Goal: Task Accomplishment & Management: Complete application form

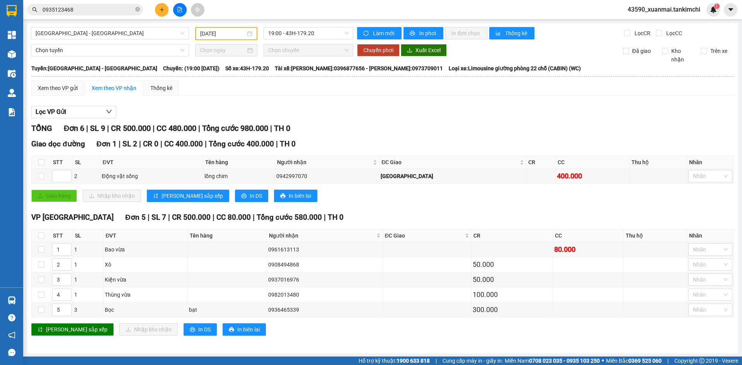
scroll to position [1, 0]
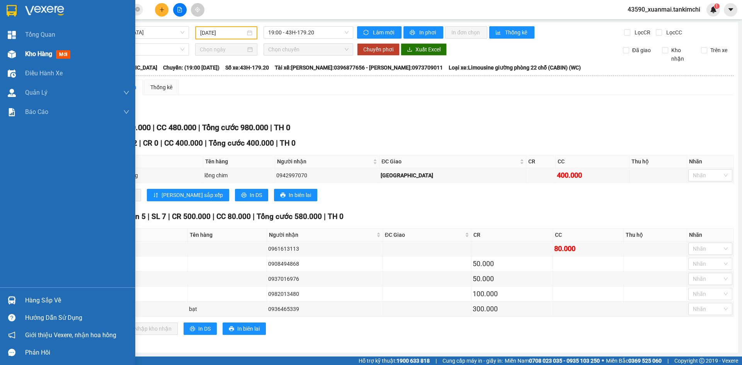
click at [20, 51] on div "Kho hàng mới" at bounding box center [67, 53] width 135 height 19
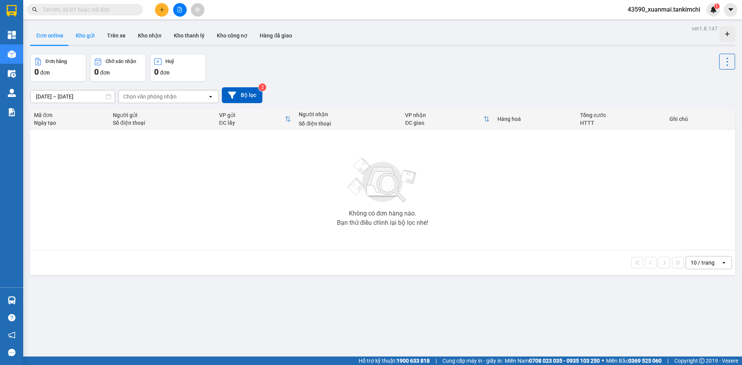
click at [79, 33] on button "Kho gửi" at bounding box center [85, 35] width 31 height 19
type input "[DATE] – [DATE]"
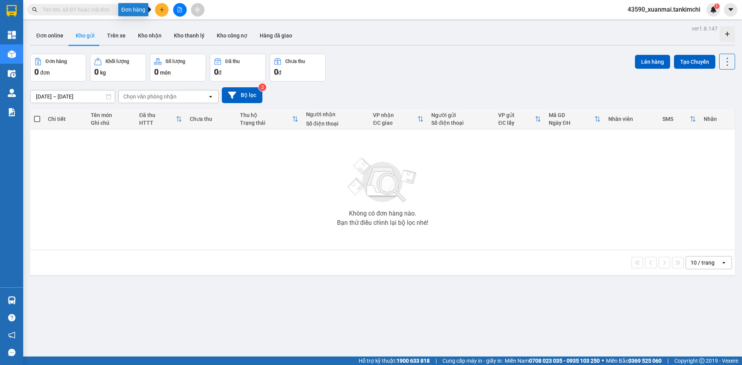
click at [162, 12] on icon "plus" at bounding box center [161, 9] width 5 height 5
click at [195, 31] on div "Tạo đơn hàng" at bounding box center [192, 29] width 34 height 9
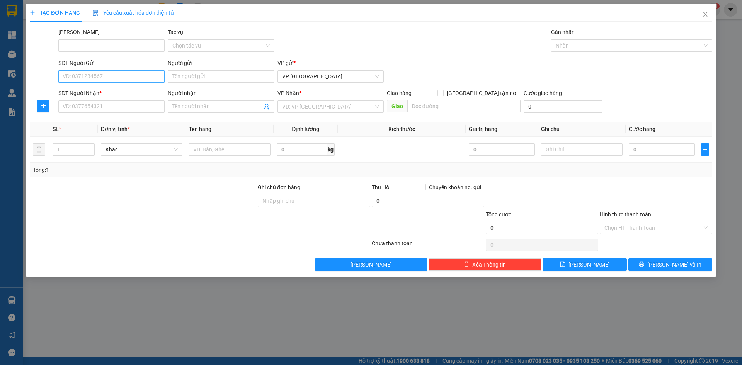
click at [77, 76] on input "SĐT Người Gửi" at bounding box center [111, 76] width 106 height 12
type input "0384197121"
click at [188, 78] on input "Người gửi" at bounding box center [221, 76] width 106 height 12
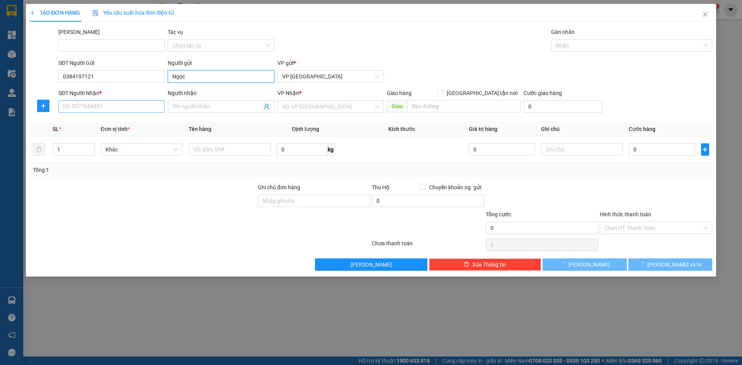
type input "Ngọc"
click at [107, 105] on input "SĐT Người Nhận *" at bounding box center [111, 106] width 106 height 12
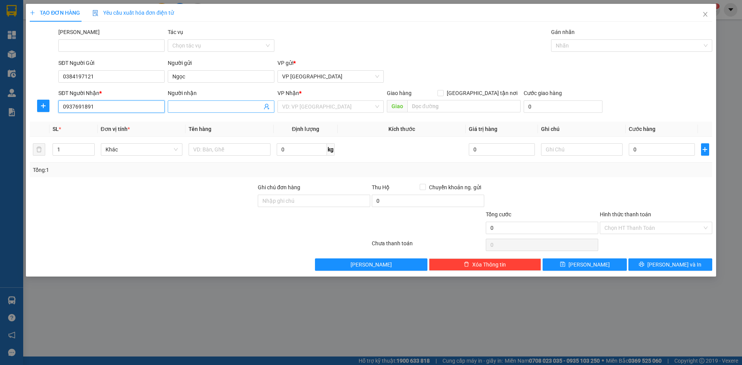
type input "0937691891"
click at [206, 107] on input "Người nhận" at bounding box center [216, 106] width 89 height 9
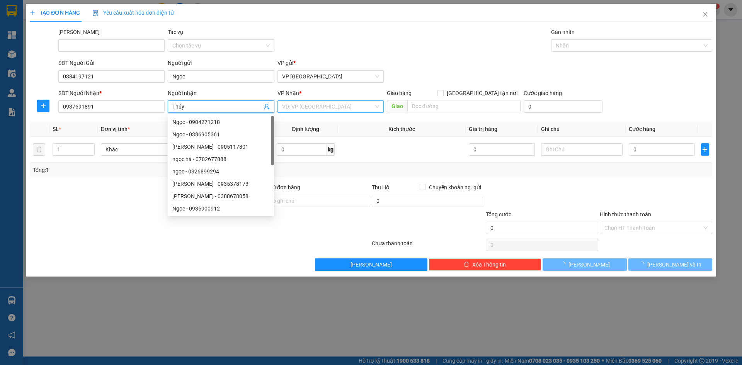
type input "Thủy"
click at [300, 106] on input "search" at bounding box center [328, 107] width 92 height 12
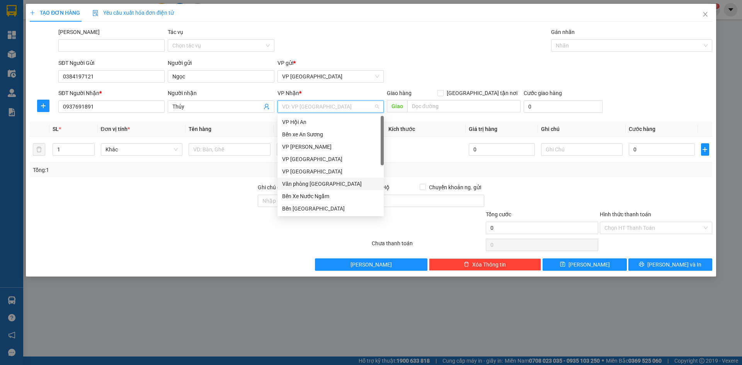
click at [317, 185] on div "Văn phòng [GEOGRAPHIC_DATA]" at bounding box center [330, 184] width 97 height 9
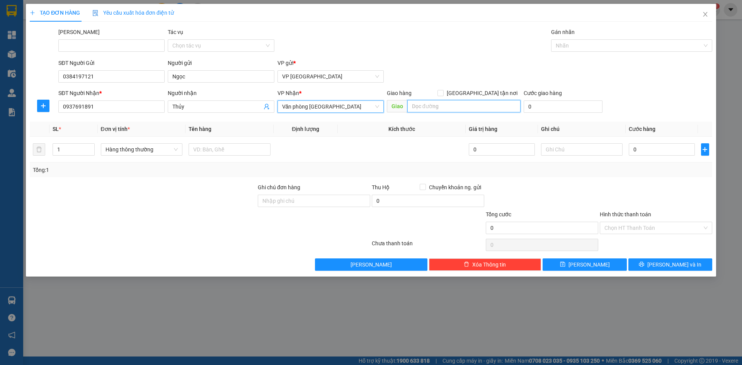
click at [421, 108] on input "search" at bounding box center [463, 106] width 113 height 12
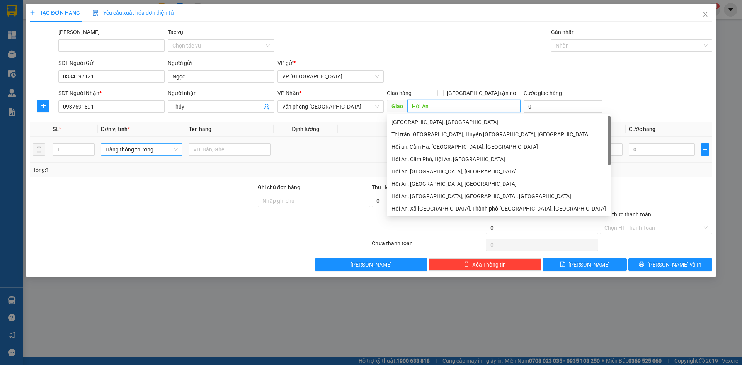
click at [136, 149] on span "Hàng thông thường" at bounding box center [142, 150] width 73 height 12
type input "Hội An"
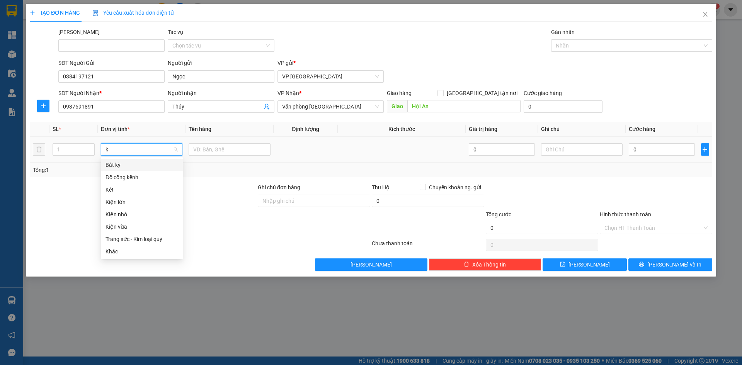
type input "ki"
click at [128, 189] on div "Kiện vừa" at bounding box center [142, 189] width 73 height 9
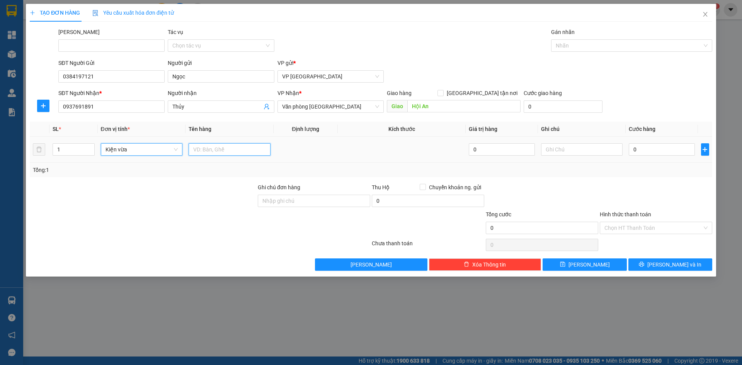
click at [206, 151] on input "text" at bounding box center [230, 149] width 82 height 12
drag, startPoint x: 209, startPoint y: 153, endPoint x: 223, endPoint y: 153, distance: 13.9
click at [223, 153] on input "Hồng 80000" at bounding box center [230, 149] width 82 height 12
type input "Hồng"
click at [649, 151] on input "0" at bounding box center [662, 149] width 66 height 12
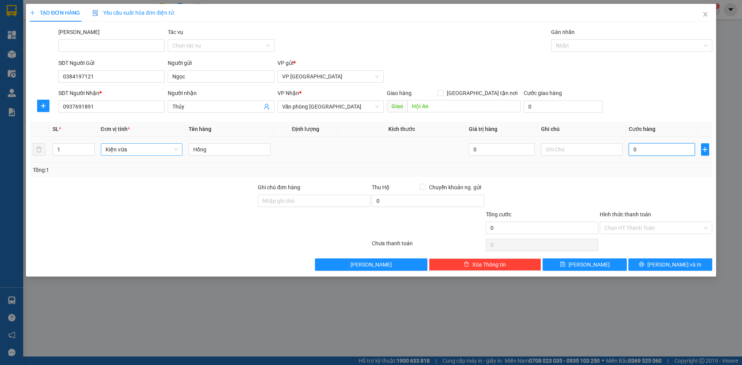
paste input "80.00"
type input "80.000"
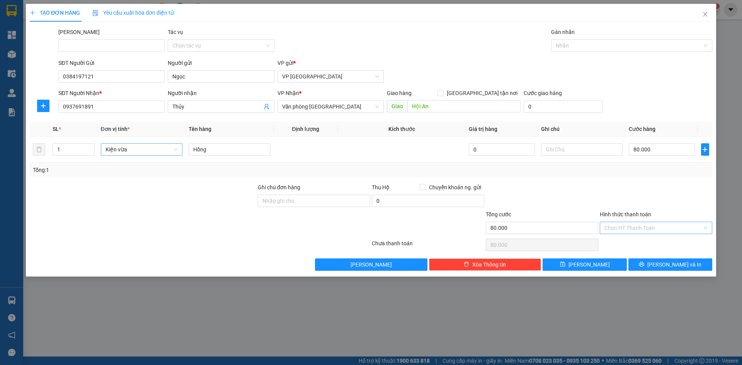
click at [650, 228] on input "Hình thức thanh toán" at bounding box center [653, 228] width 98 height 12
click at [625, 245] on div "Tại văn phòng" at bounding box center [655, 243] width 103 height 9
type input "0"
click at [648, 261] on button "Lưu và In" at bounding box center [670, 265] width 84 height 12
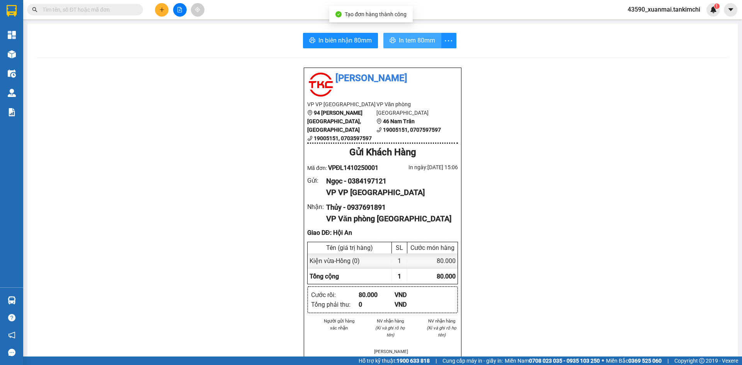
click at [416, 44] on span "In tem 80mm" at bounding box center [417, 41] width 36 height 10
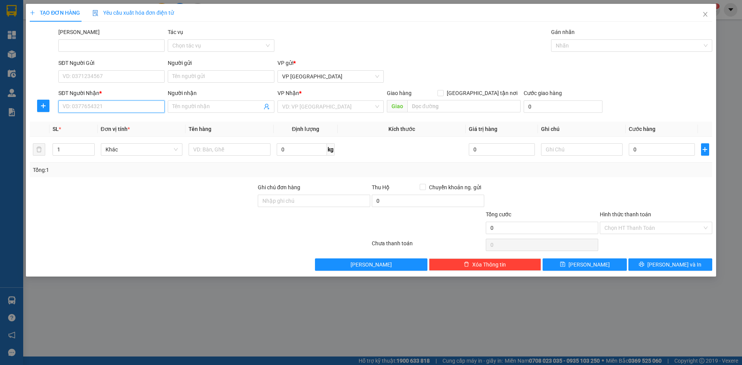
click at [90, 102] on input "SĐT Người Nhận *" at bounding box center [111, 106] width 106 height 12
click at [105, 124] on div "0935616024 - Tiên" at bounding box center [111, 122] width 97 height 9
type input "0935616024"
type input "Tiên"
type input "Hội An"
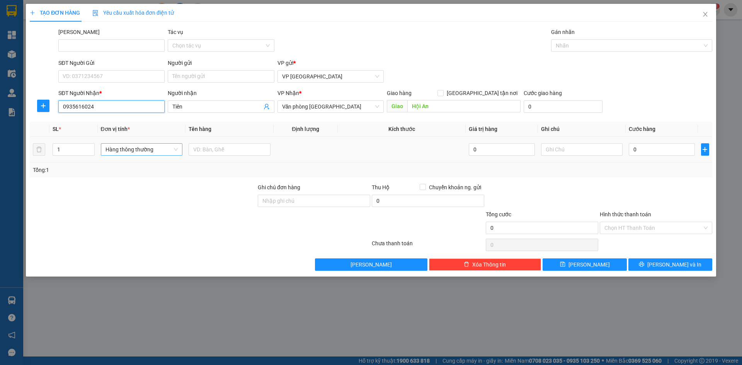
click at [116, 148] on span "Hàng thông thường" at bounding box center [142, 150] width 73 height 12
type input "0935616024"
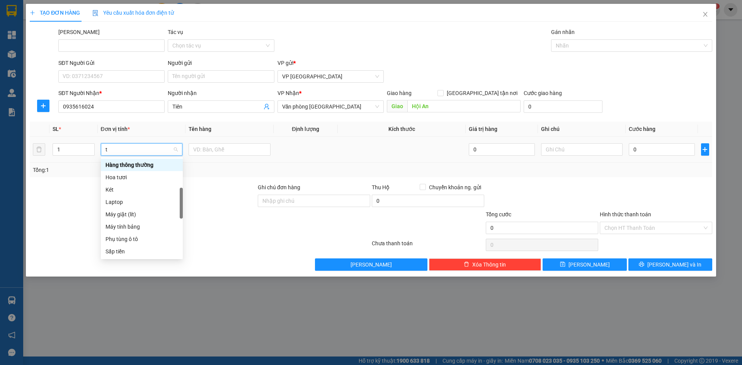
type input "th"
click at [122, 240] on div "Thùng vừa" at bounding box center [142, 239] width 73 height 9
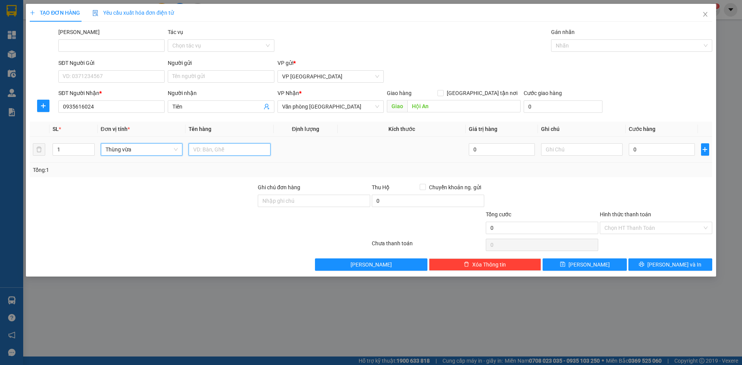
click at [206, 145] on input "text" at bounding box center [230, 149] width 82 height 12
drag, startPoint x: 208, startPoint y: 151, endPoint x: 228, endPoint y: 151, distance: 20.5
click at [228, 151] on input "Bông 150000" at bounding box center [230, 149] width 82 height 12
type input "Bông"
click at [655, 146] on input "0" at bounding box center [662, 149] width 66 height 12
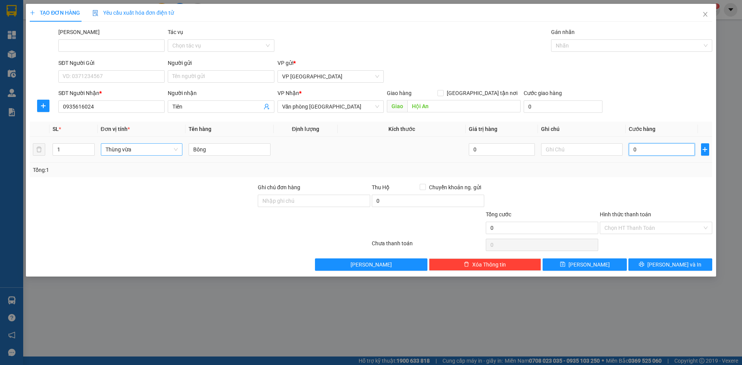
paste input "150.00"
type input "150.000"
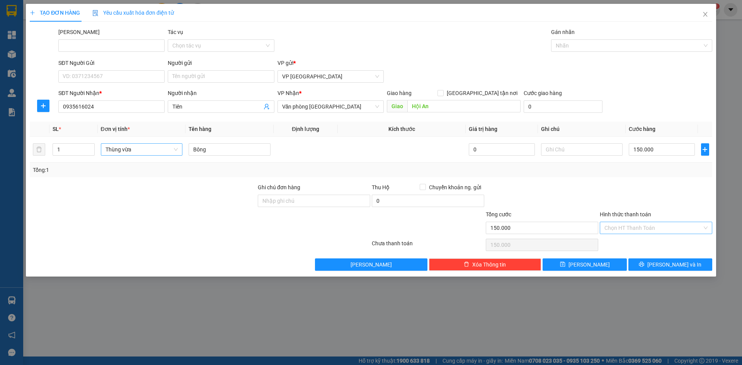
click at [633, 227] on input "Hình thức thanh toán" at bounding box center [653, 228] width 98 height 12
click at [625, 243] on div "Tại văn phòng" at bounding box center [655, 243] width 103 height 9
type input "0"
click at [592, 267] on span "Lưu" at bounding box center [588, 264] width 41 height 9
type input "0"
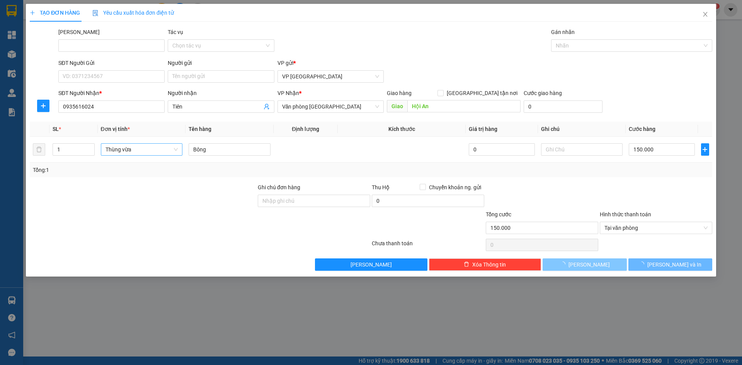
type input "0"
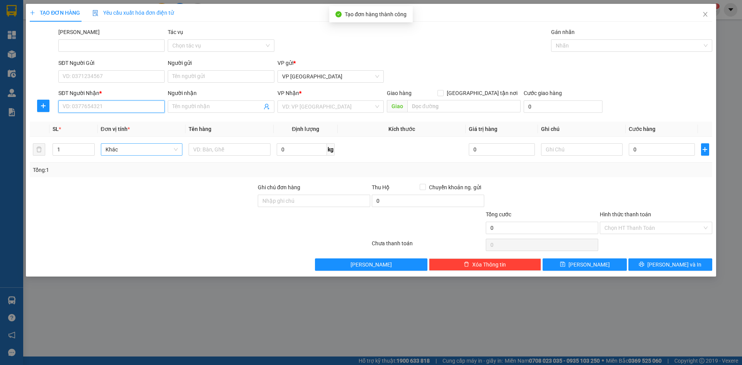
click at [81, 107] on input "SĐT Người Nhận *" at bounding box center [111, 106] width 106 height 12
type input "0934090383"
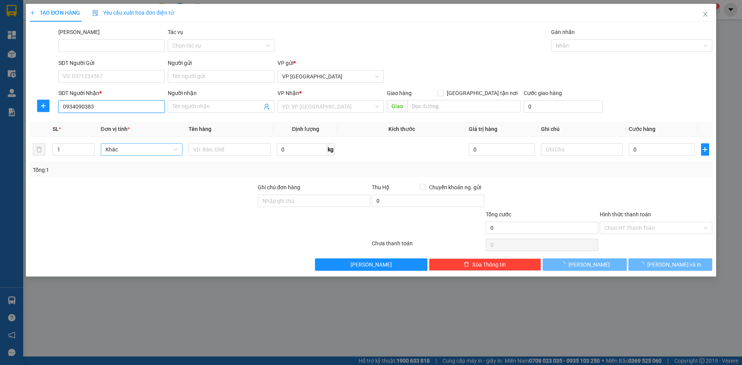
drag, startPoint x: 96, startPoint y: 107, endPoint x: 57, endPoint y: 109, distance: 39.1
click at [57, 109] on div "SĐT Người Nhận * 0934090383 0934090383" at bounding box center [111, 102] width 109 height 27
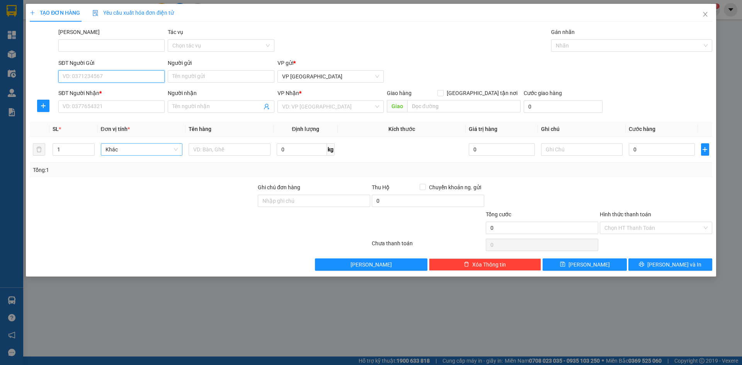
click at [86, 78] on input "SĐT Người Gửi" at bounding box center [111, 76] width 106 height 12
paste input "0934090383"
type input "0934090383"
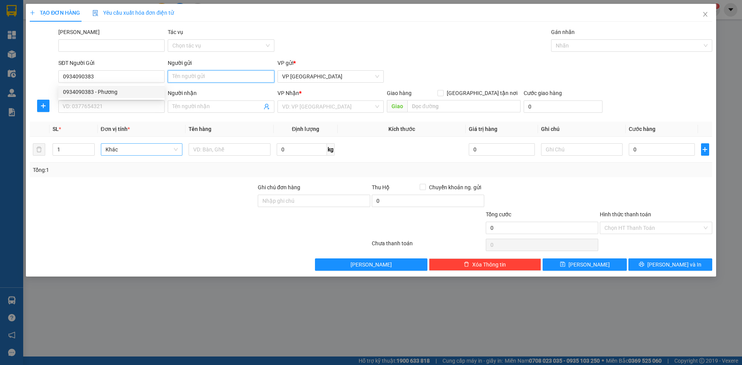
click at [191, 79] on input "Người gửi" at bounding box center [221, 76] width 106 height 12
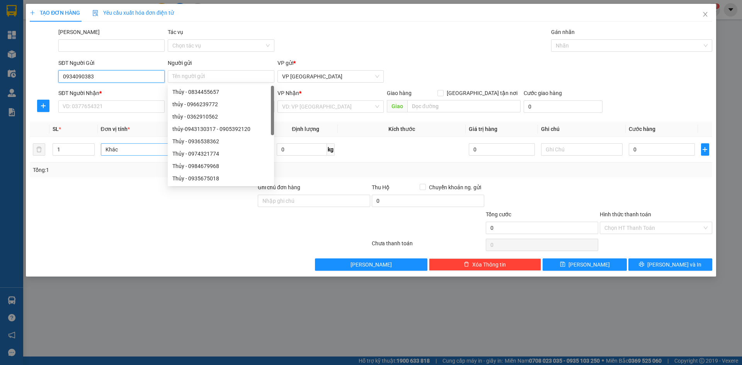
click at [111, 77] on input "0934090383" at bounding box center [111, 76] width 106 height 12
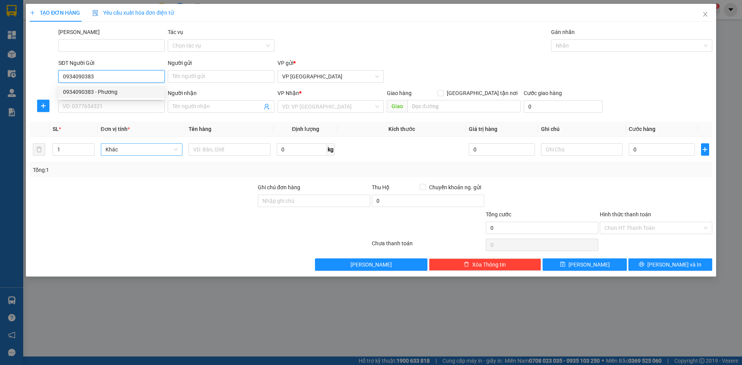
click at [108, 95] on div "0934090383 - Phương" at bounding box center [111, 92] width 97 height 9
type input "Phương"
type input "0932464620"
type input "Minh Thu"
type input "Hội An"
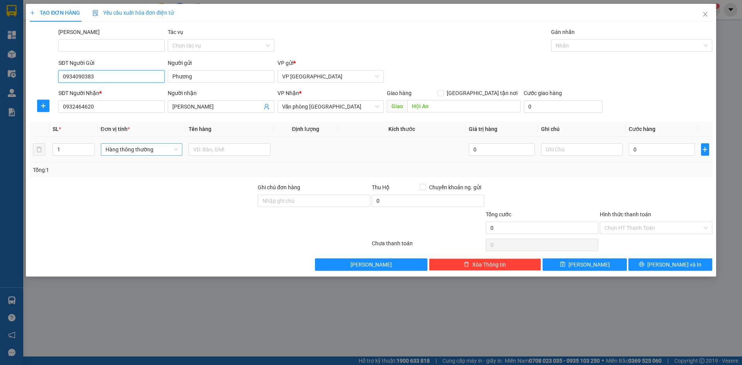
click at [140, 152] on span "Hàng thông thường" at bounding box center [142, 150] width 73 height 12
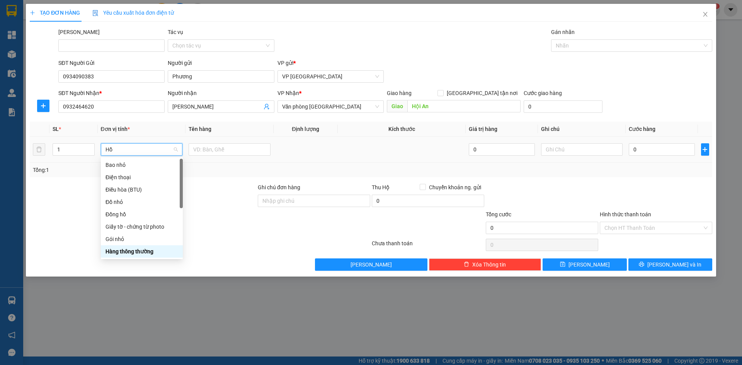
type input "H"
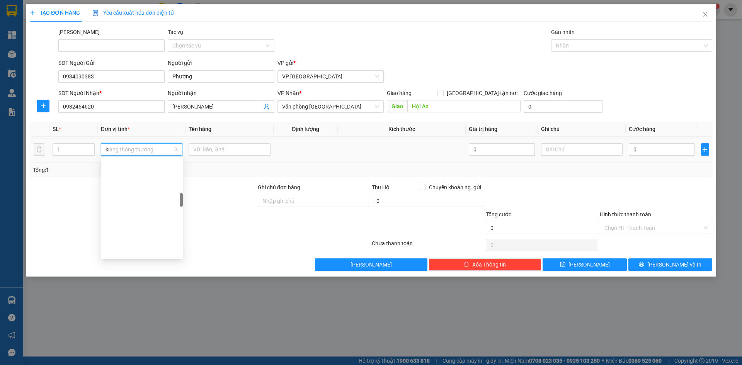
type input "ki"
click at [119, 190] on div "Kiện vừa" at bounding box center [142, 189] width 73 height 9
click at [212, 151] on input "text" at bounding box center [230, 149] width 82 height 12
drag, startPoint x: 209, startPoint y: 149, endPoint x: 232, endPoint y: 151, distance: 23.3
click at [232, 151] on input "Hồng 50000" at bounding box center [230, 149] width 82 height 12
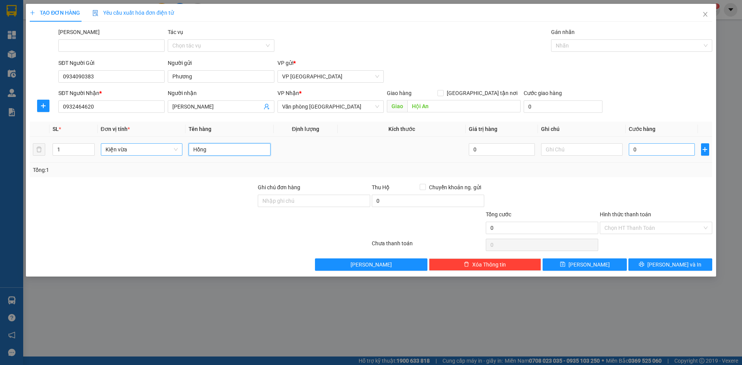
type input "Hồng"
click at [656, 152] on input "0" at bounding box center [662, 149] width 66 height 12
paste input "50.00"
type input "50.000"
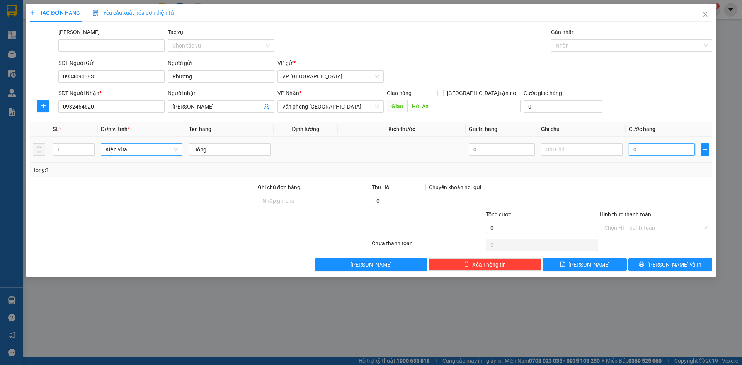
type input "50.000"
click at [643, 230] on input "Hình thức thanh toán" at bounding box center [653, 228] width 98 height 12
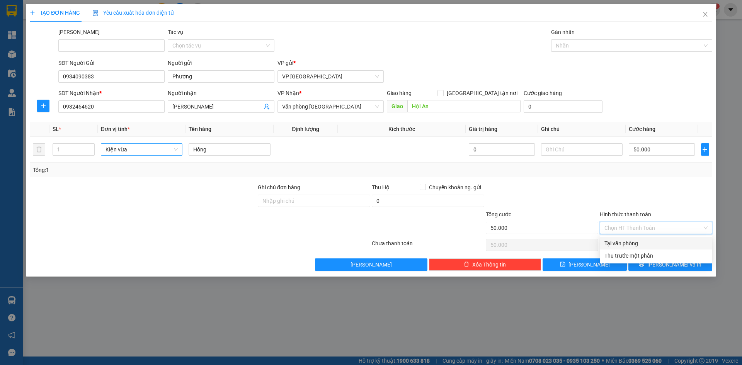
click at [614, 243] on div "Tại văn phòng" at bounding box center [655, 243] width 103 height 9
type input "0"
click at [652, 263] on button "Lưu và In" at bounding box center [670, 265] width 84 height 12
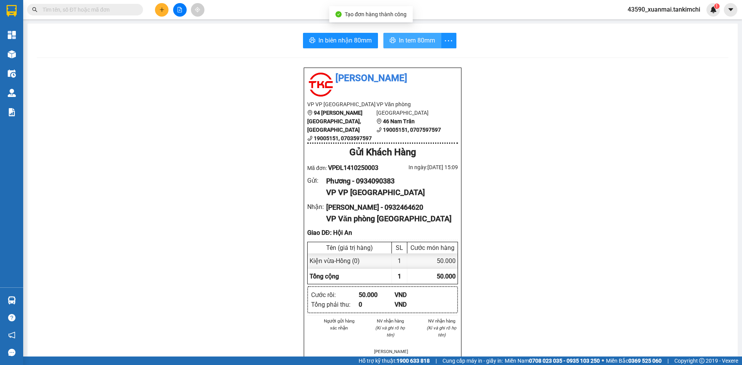
click at [404, 41] on span "In tem 80mm" at bounding box center [417, 41] width 36 height 10
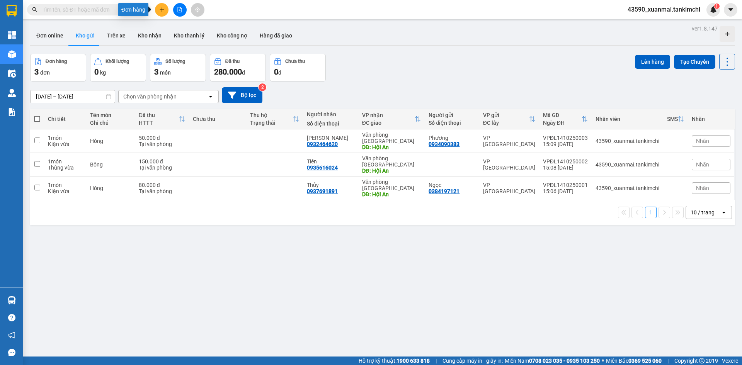
click at [160, 10] on icon "plus" at bounding box center [161, 9] width 5 height 5
click at [199, 23] on div "Tạo đơn hàng" at bounding box center [189, 29] width 58 height 15
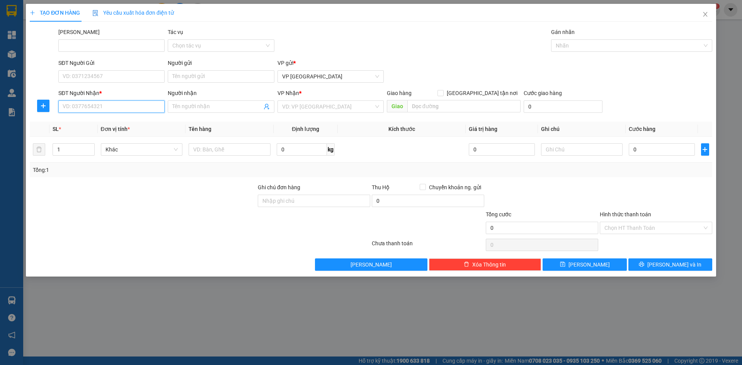
click at [76, 109] on input "SĐT Người Nhận *" at bounding box center [111, 106] width 106 height 12
click at [78, 109] on input "0935713" at bounding box center [111, 106] width 106 height 12
click at [91, 108] on input "0935713" at bounding box center [111, 106] width 106 height 12
click at [95, 119] on div "0935073022 - Chú Hoành" at bounding box center [111, 122] width 97 height 9
type input "0935073022"
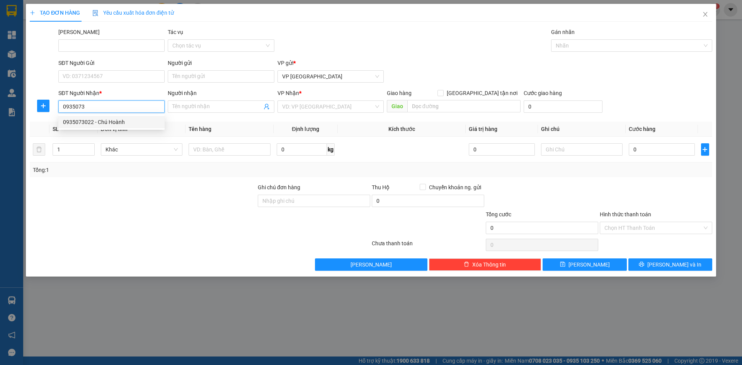
type input "Chú Hoành"
type input "Hội An"
click at [122, 153] on span "Hàng thông thường" at bounding box center [142, 150] width 73 height 12
type input "0935073022"
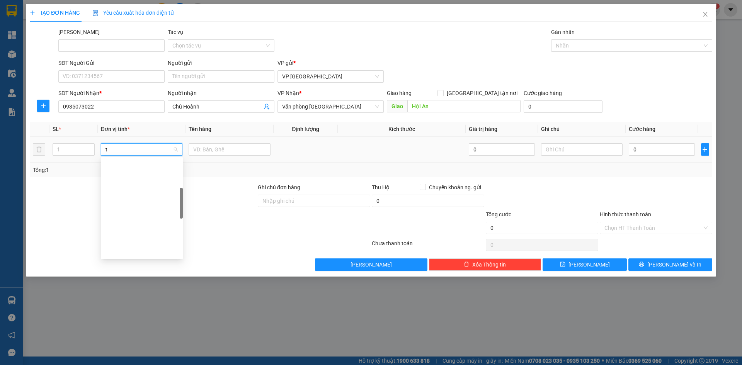
scroll to position [121, 0]
type input "th"
drag, startPoint x: 230, startPoint y: 148, endPoint x: 234, endPoint y: 141, distance: 7.8
click at [233, 142] on div at bounding box center [230, 149] width 82 height 15
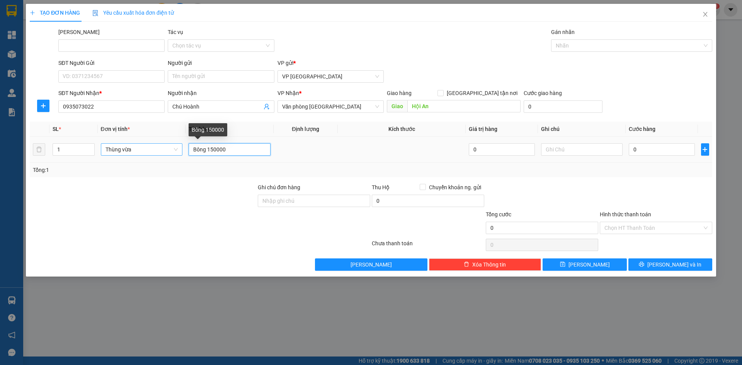
drag, startPoint x: 224, startPoint y: 151, endPoint x: 207, endPoint y: 149, distance: 17.2
click at [207, 149] on input "Bông 150000" at bounding box center [230, 149] width 82 height 12
type input "Bông"
click at [638, 150] on input "0" at bounding box center [662, 149] width 66 height 12
paste input "150.00"
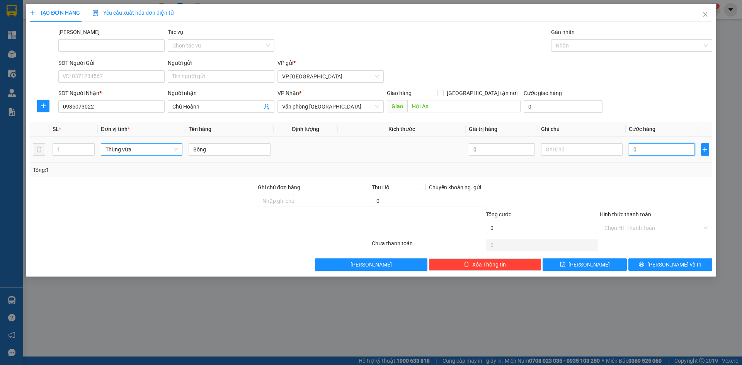
type input "150.000"
click at [631, 227] on input "Hình thức thanh toán" at bounding box center [653, 228] width 98 height 12
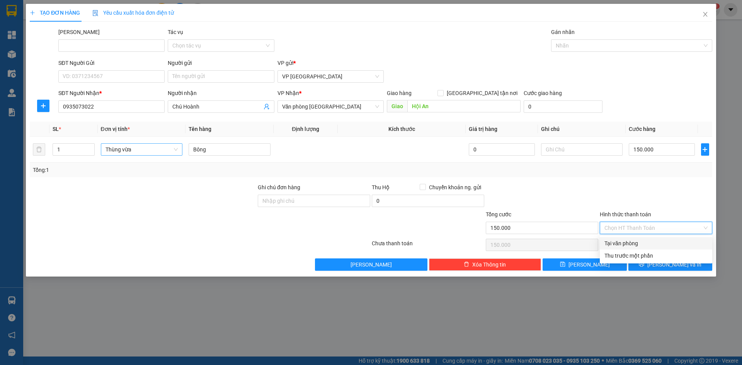
click at [616, 243] on div "Tại văn phòng" at bounding box center [655, 243] width 103 height 9
type input "0"
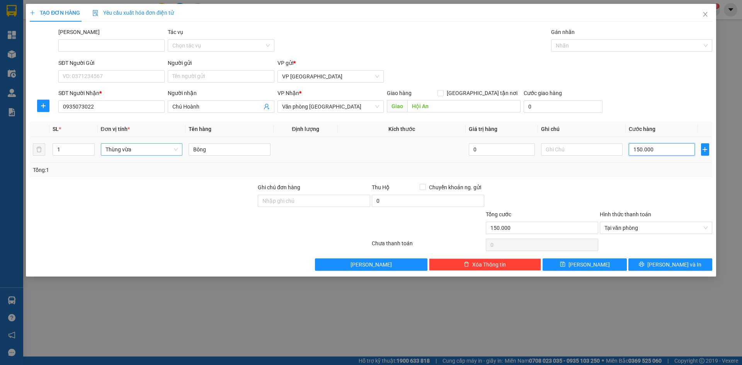
click at [639, 151] on input "150.000" at bounding box center [662, 149] width 66 height 12
click at [602, 266] on button "Lưu" at bounding box center [585, 265] width 84 height 12
type input "0"
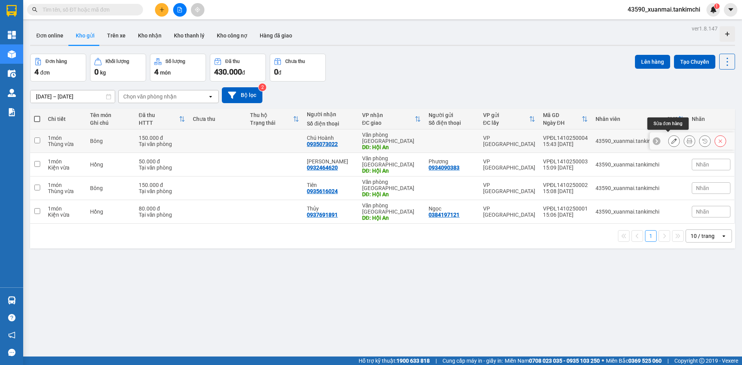
click at [671, 138] on icon at bounding box center [673, 140] width 5 height 5
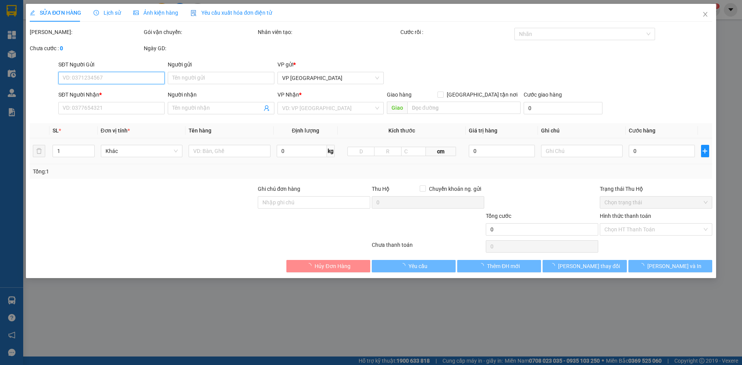
type input "0935073022"
type input "Chú Hoành"
type input "Hội An"
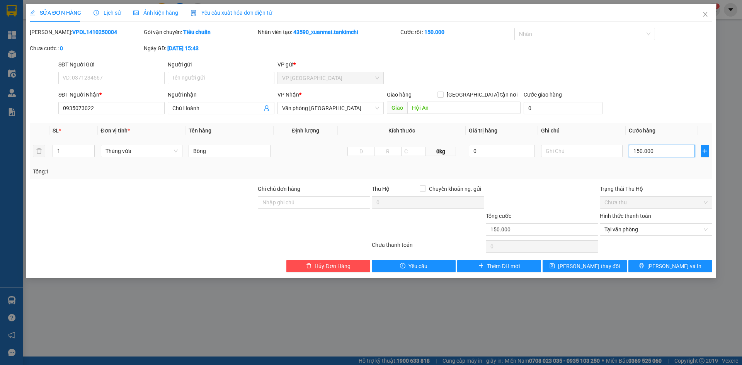
click at [640, 152] on input "150.000" at bounding box center [662, 151] width 66 height 12
type input "10.000"
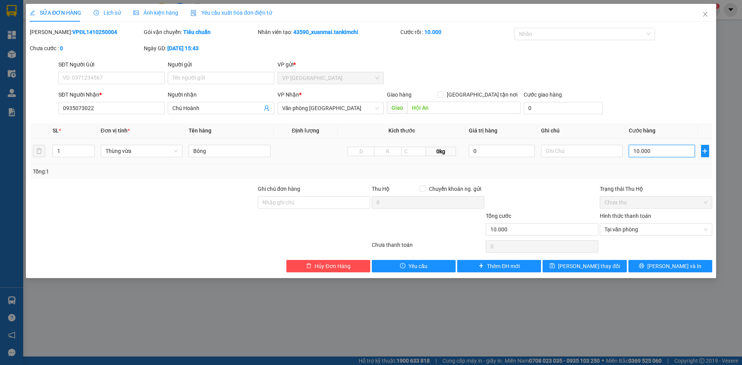
type input "170.000"
click at [658, 271] on button "Lưu và In" at bounding box center [670, 266] width 84 height 12
type input "170.000"
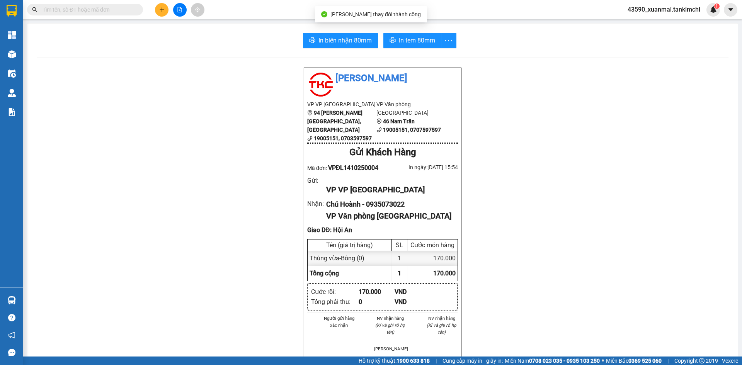
scroll to position [39, 0]
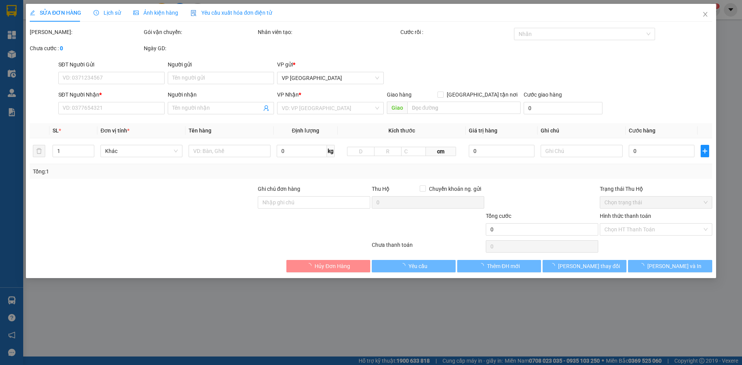
type input "0935073022"
type input "Chú Hoành"
type input "Hội An"
type input "170.000"
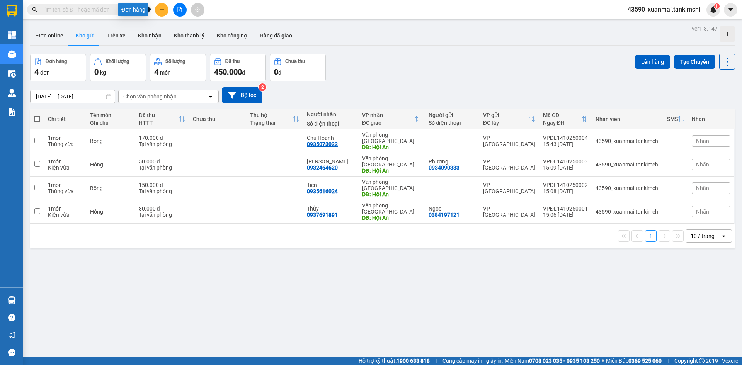
click at [163, 10] on icon "plus" at bounding box center [161, 9] width 5 height 5
click at [191, 24] on div "Tạo đơn hàng" at bounding box center [189, 29] width 58 height 15
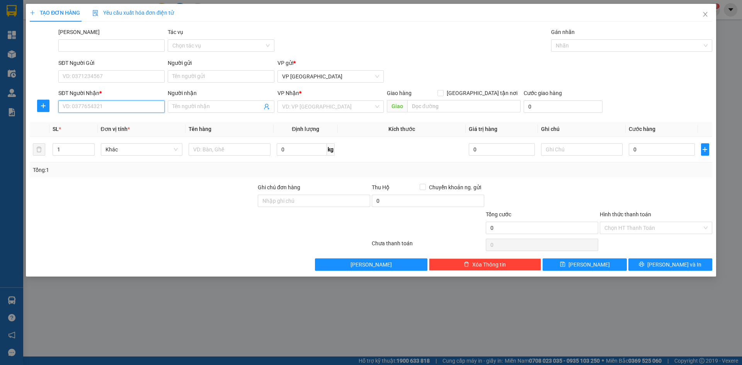
click at [121, 106] on input "SĐT Người Nhận *" at bounding box center [111, 106] width 106 height 12
click at [93, 137] on div "0901997749 - Sang" at bounding box center [111, 134] width 97 height 9
type input "0901997749"
type input "Sang"
type input "Hội An"
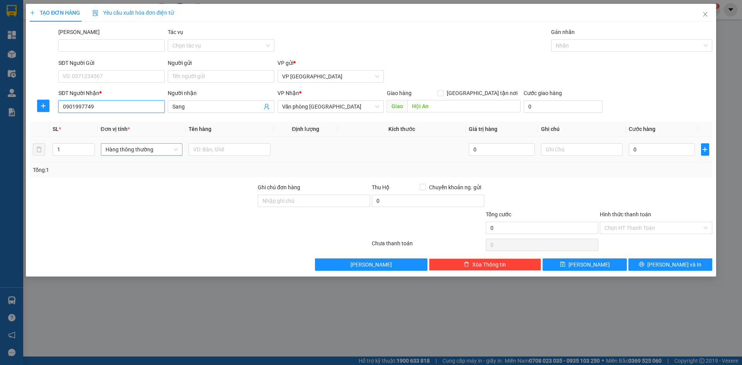
click at [143, 152] on span "Hàng thông thường" at bounding box center [142, 150] width 73 height 12
type input "0901997749"
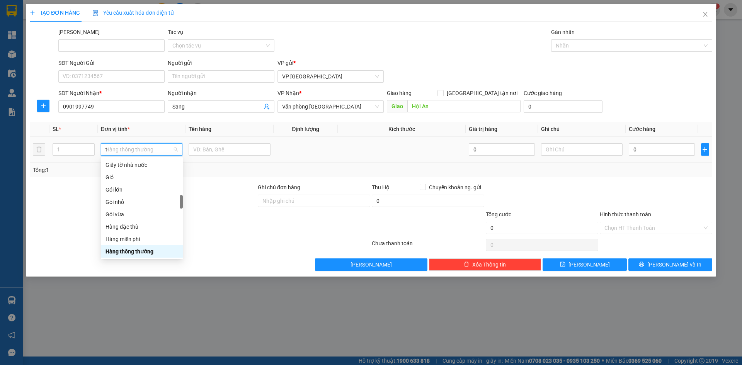
scroll to position [121, 0]
type input "th"
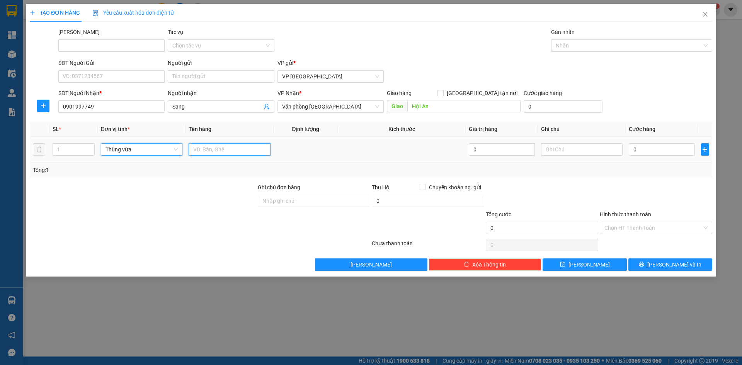
click at [208, 147] on input "text" at bounding box center [230, 149] width 82 height 12
drag, startPoint x: 208, startPoint y: 147, endPoint x: 231, endPoint y: 148, distance: 23.6
click at [231, 148] on input "Bông 200000" at bounding box center [230, 149] width 82 height 12
type input "Bông"
click at [642, 155] on input "0" at bounding box center [662, 149] width 66 height 12
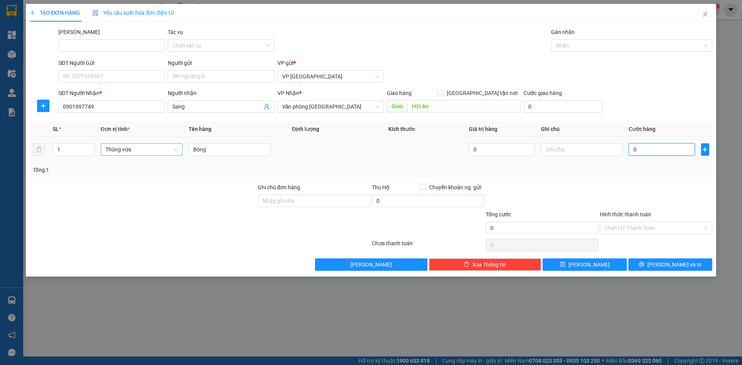
paste input "200.00"
type input "200.000"
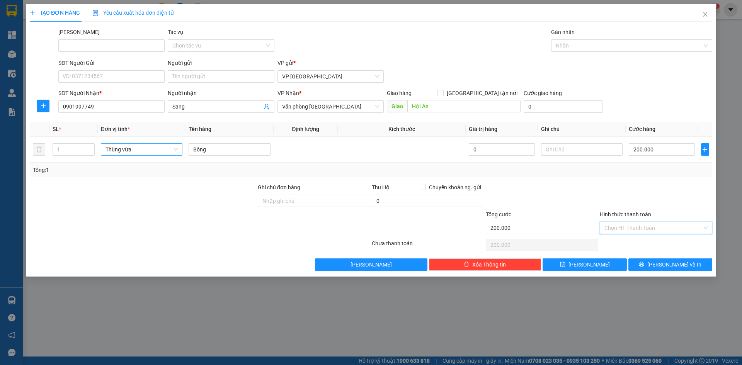
click at [631, 230] on input "Hình thức thanh toán" at bounding box center [653, 228] width 98 height 12
click at [625, 243] on div "Tại văn phòng" at bounding box center [655, 243] width 103 height 9
type input "0"
click at [605, 266] on button "Lưu" at bounding box center [585, 265] width 84 height 12
type input "0"
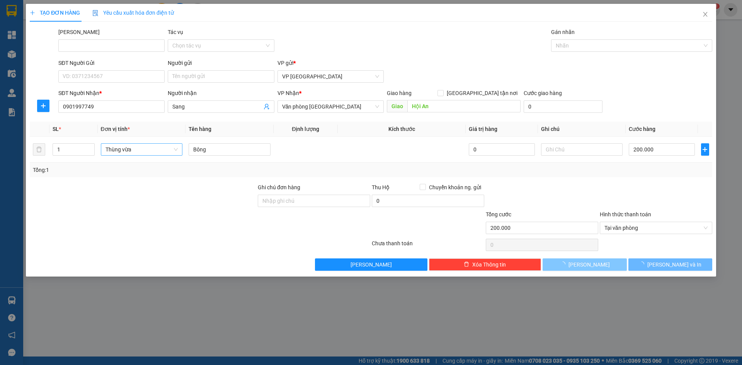
type input "0"
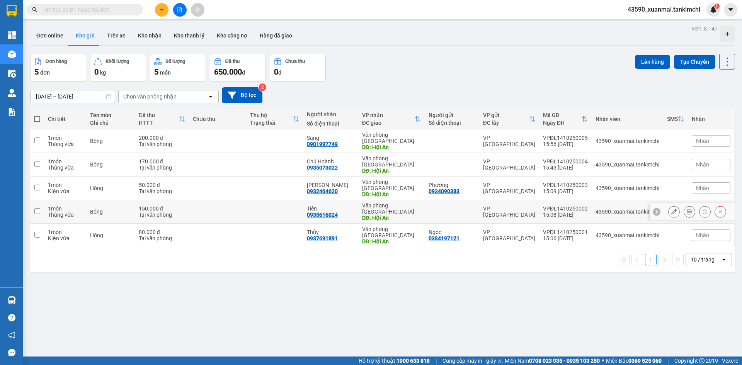
click at [669, 205] on button at bounding box center [674, 212] width 11 height 14
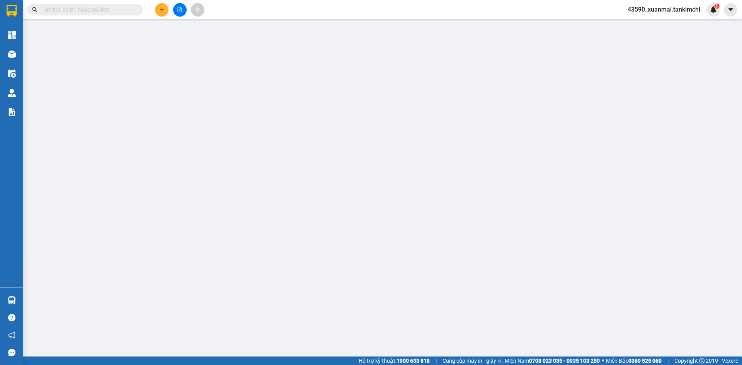
type input "0935616024"
type input "Tiên"
type input "Hội An"
type input "150.000"
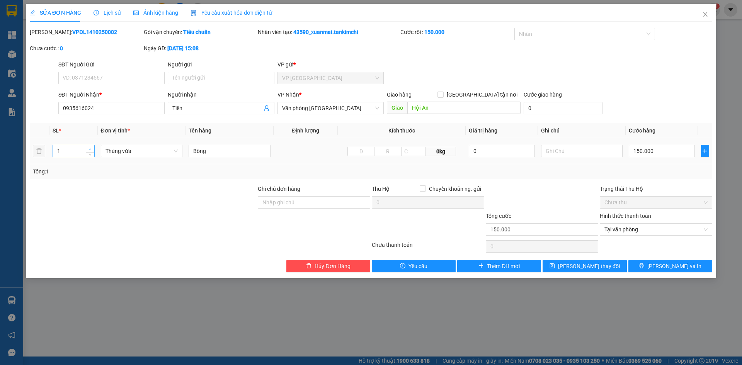
type input "2"
click at [92, 150] on span "up" at bounding box center [90, 149] width 5 height 5
click at [636, 152] on input "150.000" at bounding box center [662, 151] width 66 height 12
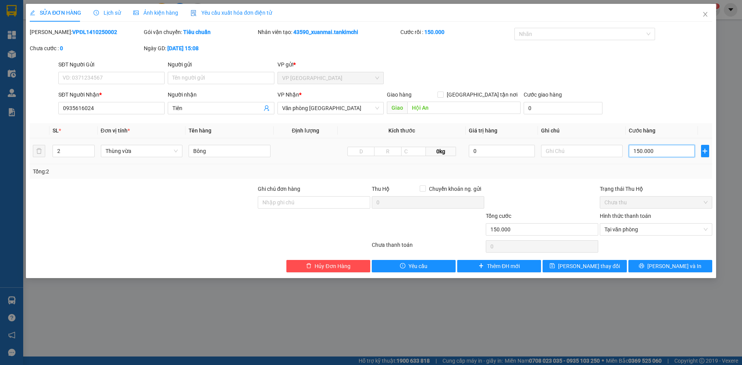
type input "50.000"
type input "250.000"
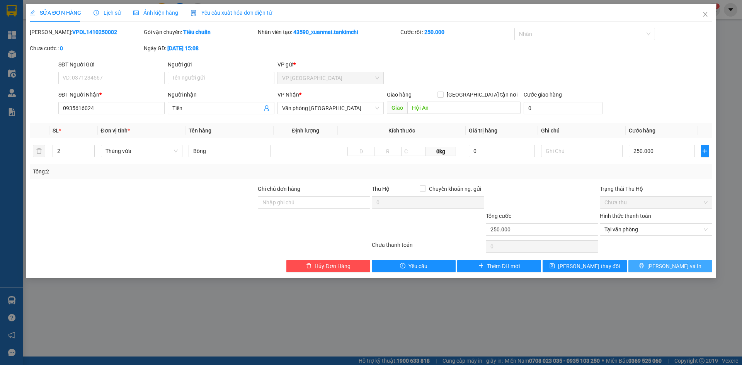
click at [644, 268] on icon "printer" at bounding box center [641, 266] width 5 height 5
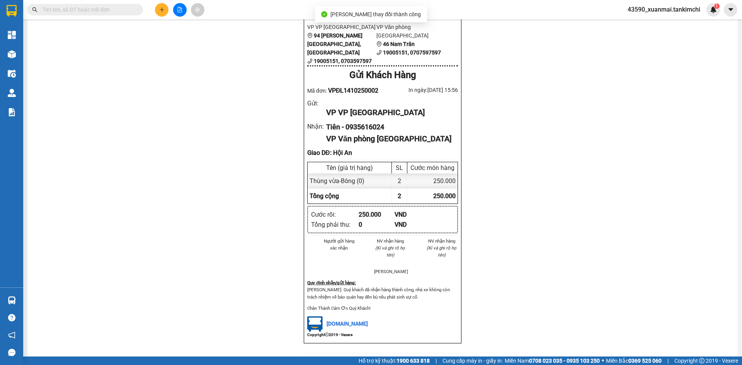
scroll to position [39, 0]
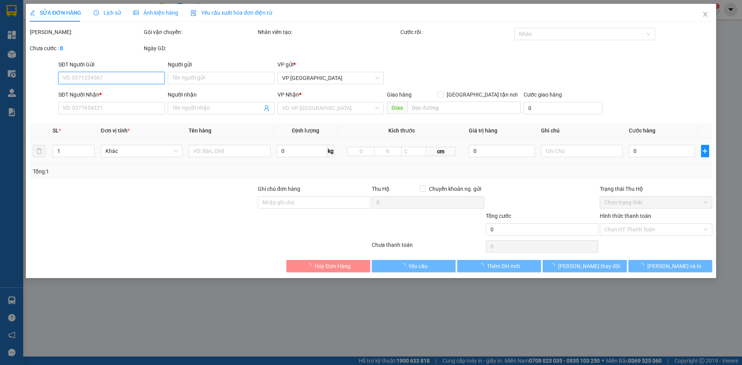
type input "0935616024"
type input "Tiên"
type input "Hội An"
type input "250.000"
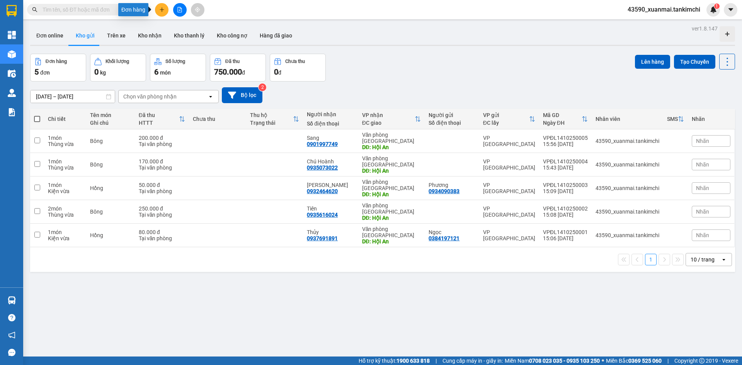
click at [158, 8] on button at bounding box center [162, 10] width 14 height 14
click at [194, 27] on div "Tạo đơn hàng" at bounding box center [192, 29] width 34 height 9
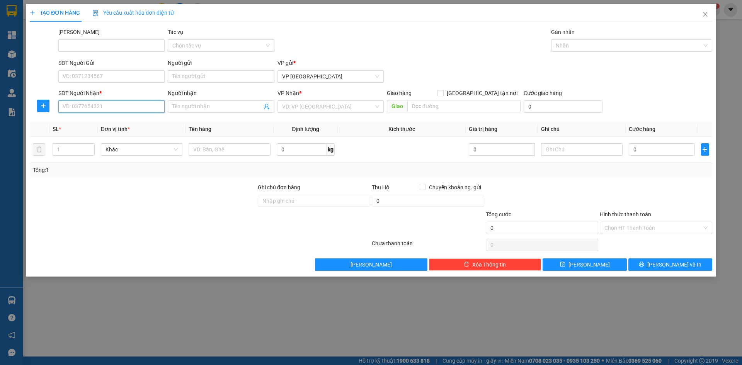
click at [99, 104] on input "SĐT Người Nhận *" at bounding box center [111, 106] width 106 height 12
click at [94, 121] on div "0969817085 - Sen" at bounding box center [111, 122] width 97 height 9
type input "0969817085"
type input "Sen"
click at [110, 151] on span "Hàng thông thường" at bounding box center [142, 150] width 73 height 12
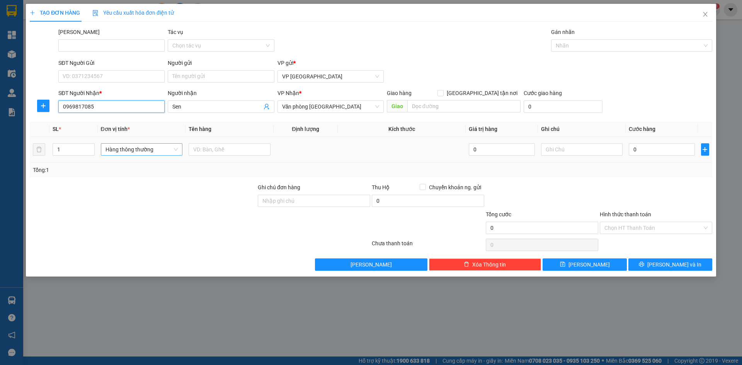
type input "0969817085"
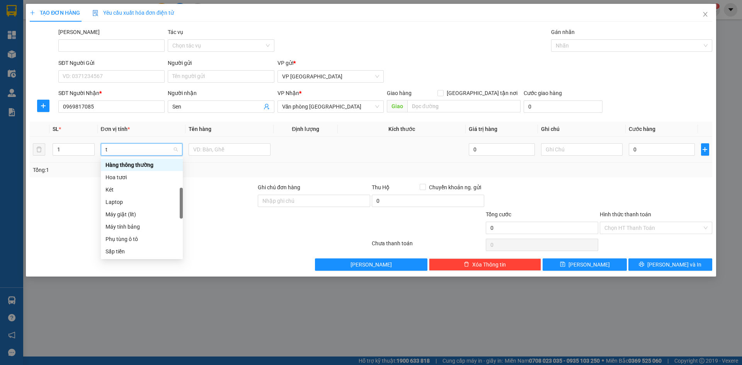
type input "th"
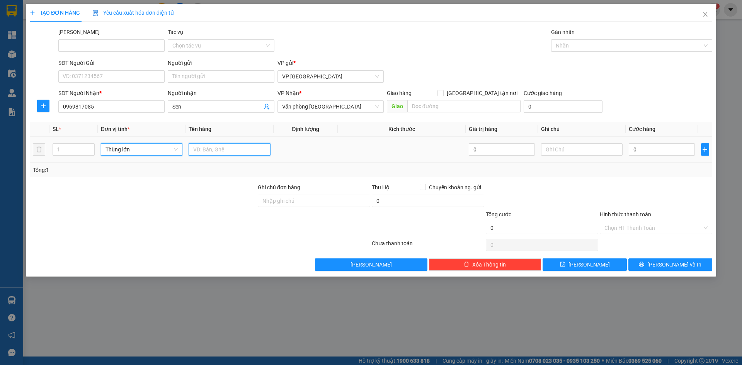
click at [207, 151] on input "text" at bounding box center [230, 149] width 82 height 12
drag, startPoint x: 207, startPoint y: 149, endPoint x: 235, endPoint y: 151, distance: 27.5
click at [235, 151] on input "Bông 220000" at bounding box center [230, 149] width 82 height 12
type input "Bông"
click at [643, 149] on input "0" at bounding box center [662, 149] width 66 height 12
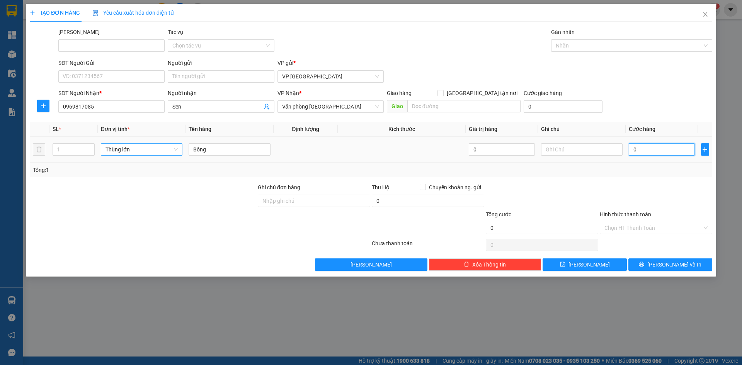
paste input "220.00"
type input "220.000"
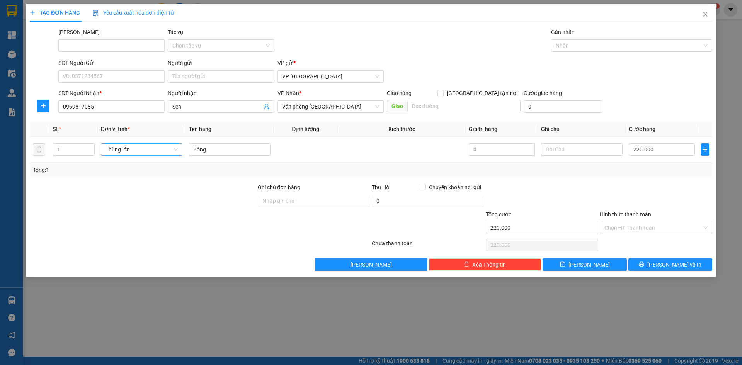
click at [638, 234] on div "Hình thức thanh toán Chọn HT Thanh Toán" at bounding box center [656, 223] width 112 height 27
click at [639, 231] on input "Hình thức thanh toán" at bounding box center [653, 228] width 98 height 12
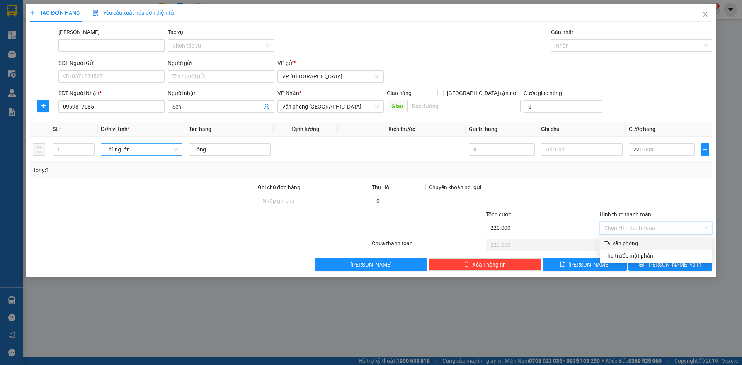
click at [623, 246] on div "Tại văn phòng" at bounding box center [655, 243] width 103 height 9
type input "0"
click at [644, 266] on icon "printer" at bounding box center [641, 264] width 5 height 5
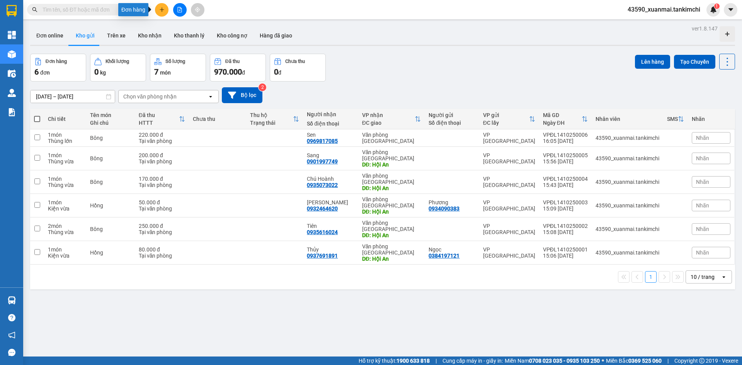
click at [163, 10] on icon "plus" at bounding box center [161, 9] width 5 height 5
click at [184, 31] on div "Tạo đơn hàng" at bounding box center [192, 29] width 34 height 9
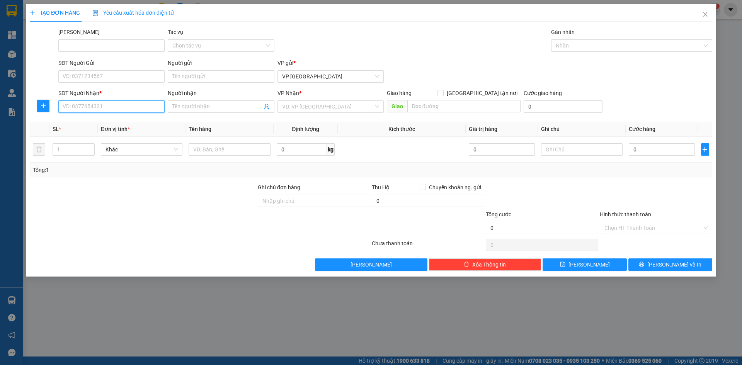
click at [87, 106] on input "SĐT Người Nhận *" at bounding box center [111, 106] width 106 height 12
click at [102, 126] on div "0788640935 - Hoa" at bounding box center [111, 122] width 106 height 12
type input "0788640935"
type input "Hoa"
click at [123, 151] on span "Hàng thông thường" at bounding box center [142, 150] width 73 height 12
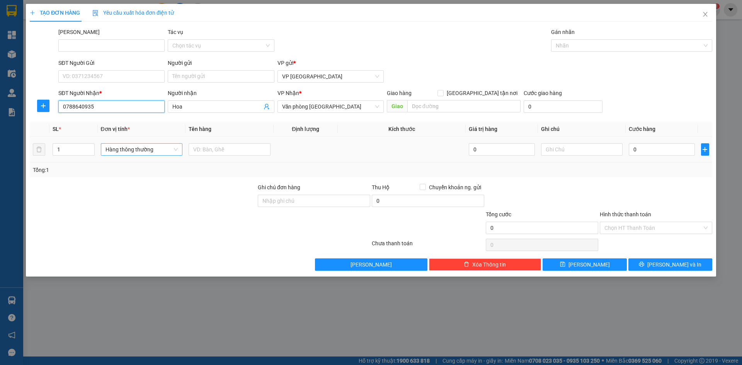
type input "0788640935"
type input "thu"
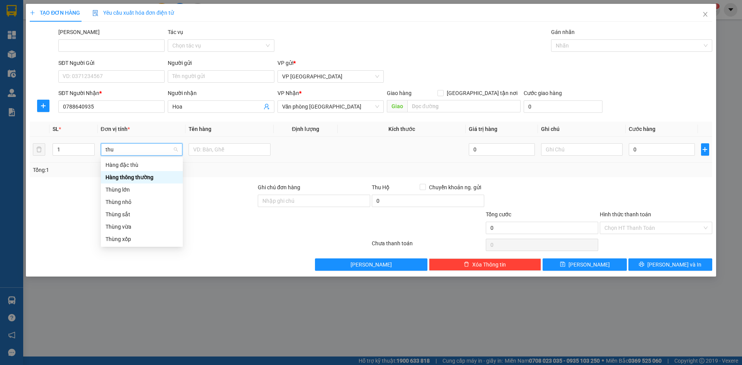
click at [134, 229] on div "Thùng vừa" at bounding box center [142, 227] width 73 height 9
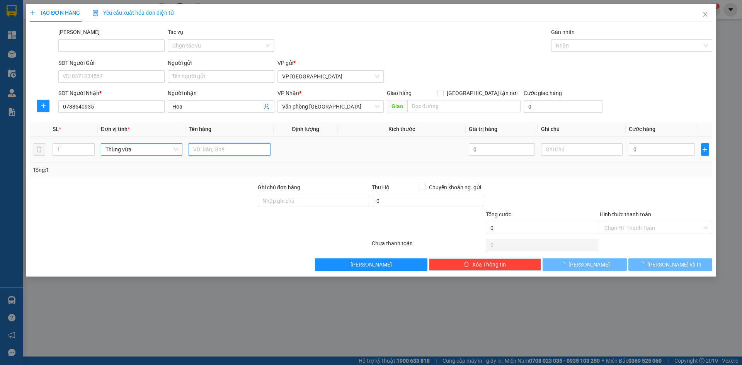
click at [205, 150] on input "text" at bounding box center [230, 149] width 82 height 12
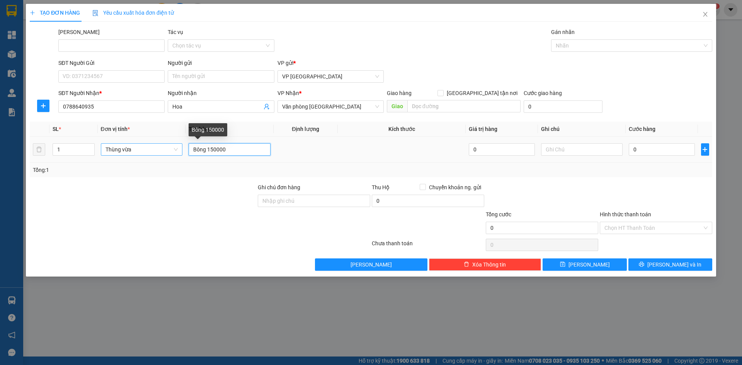
drag, startPoint x: 208, startPoint y: 150, endPoint x: 225, endPoint y: 151, distance: 17.4
click at [225, 151] on input "Bông 150000" at bounding box center [230, 149] width 82 height 12
type input "Bông"
click at [644, 148] on input "0" at bounding box center [662, 149] width 66 height 12
paste input "150.00"
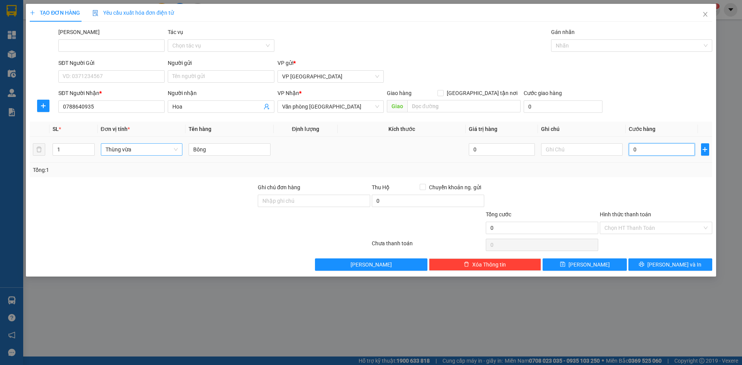
type input "150.000"
click at [651, 225] on input "Hình thức thanh toán" at bounding box center [653, 228] width 98 height 12
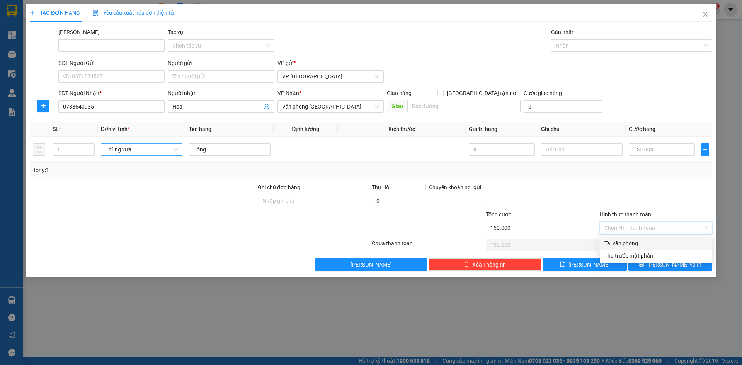
click at [614, 243] on div "Tại văn phòng" at bounding box center [655, 243] width 103 height 9
type input "0"
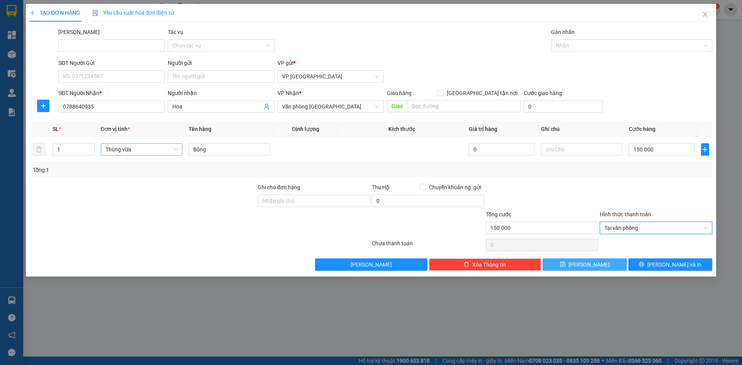
click at [607, 267] on button "Lưu" at bounding box center [585, 265] width 84 height 12
type input "0"
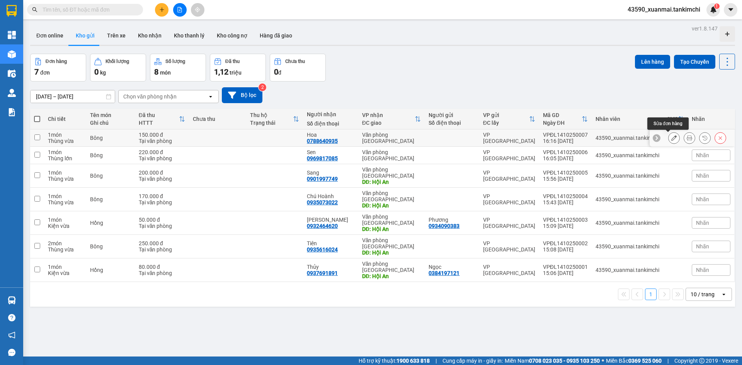
click at [671, 140] on icon at bounding box center [673, 137] width 5 height 5
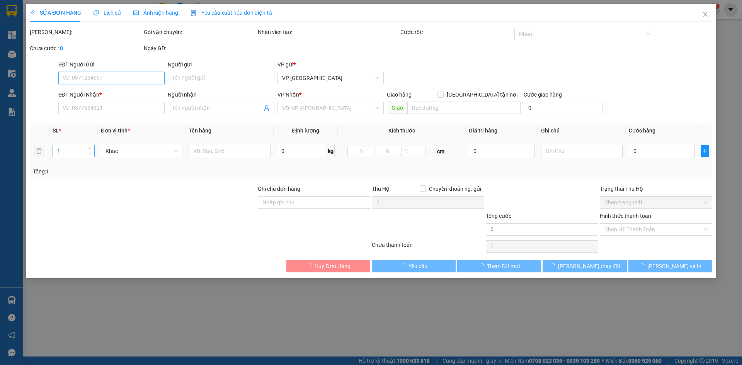
type input "0788640935"
type input "Hoa"
type input "150.000"
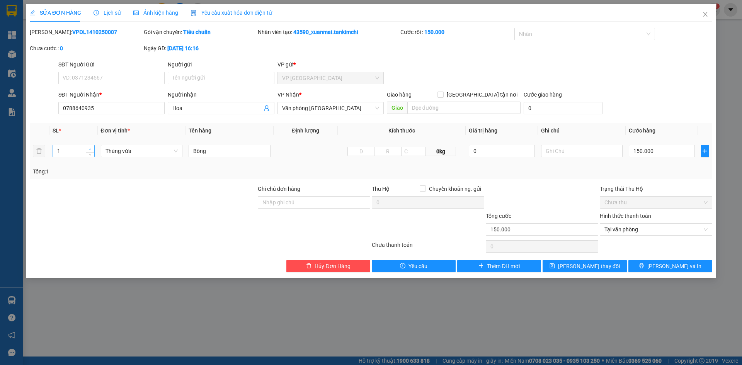
type input "2"
click at [92, 148] on span "up" at bounding box center [90, 149] width 5 height 5
click at [639, 152] on input "150.000" at bounding box center [662, 151] width 66 height 12
type input "10.000"
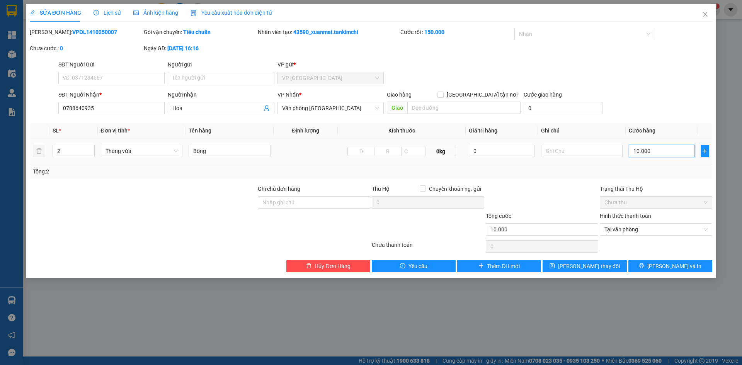
type input "0"
type input "0.000"
type input "30.000"
type input "310.000"
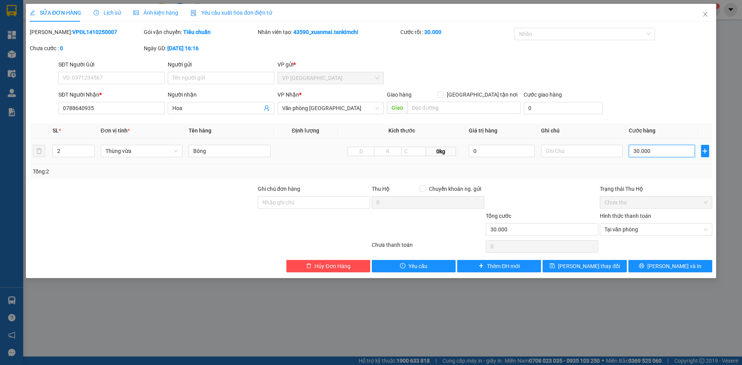
type input "310.000"
click at [640, 152] on input "310.000" at bounding box center [662, 151] width 66 height 12
type input "30.000"
type input "320.000"
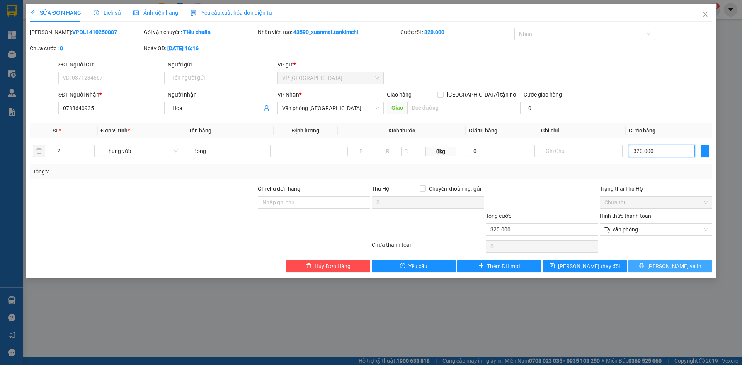
type input "320.000"
click at [653, 267] on button "Lưu và In" at bounding box center [670, 266] width 84 height 12
type input "320.000"
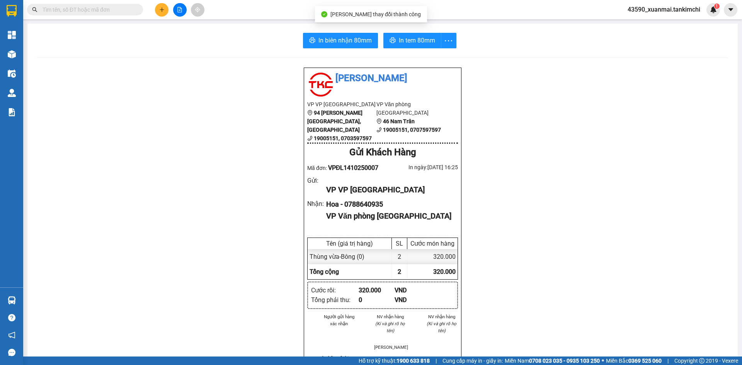
scroll to position [39, 0]
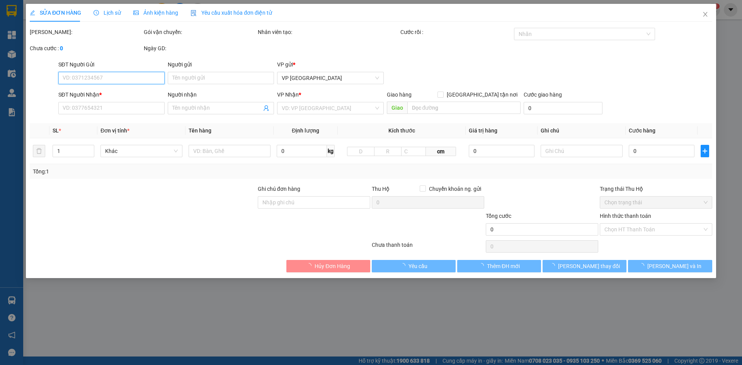
type input "0788640935"
type input "Hoa"
type input "320.000"
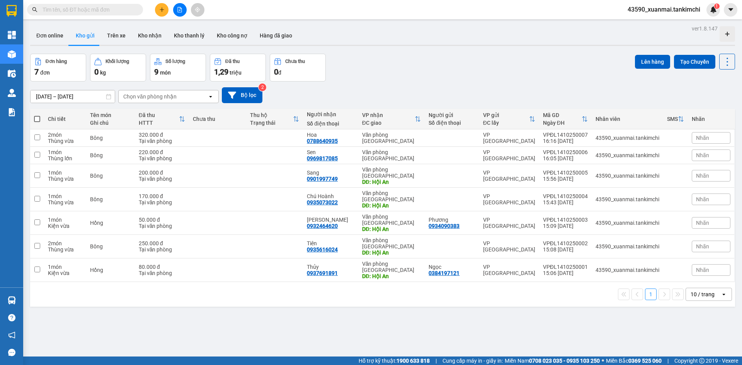
click at [165, 8] on button at bounding box center [162, 10] width 14 height 14
click at [184, 31] on div "Tạo đơn hàng" at bounding box center [192, 29] width 34 height 9
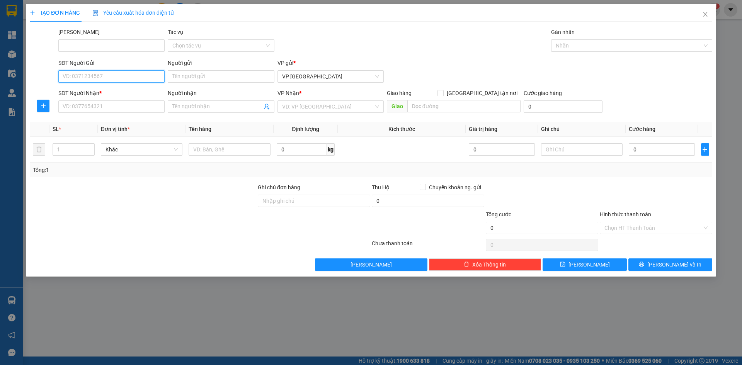
click at [119, 73] on input "SĐT Người Gửi" at bounding box center [111, 76] width 106 height 12
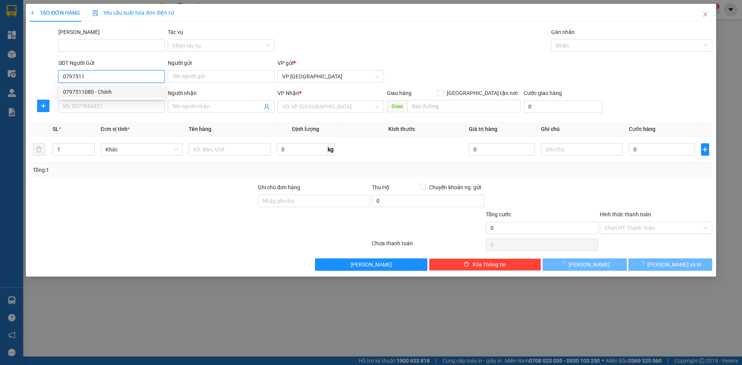
click at [114, 94] on div "0797511080 - Chinh" at bounding box center [111, 92] width 97 height 9
type input "0797511080"
type input "Chinh"
type input "0989181188"
type input "Minh"
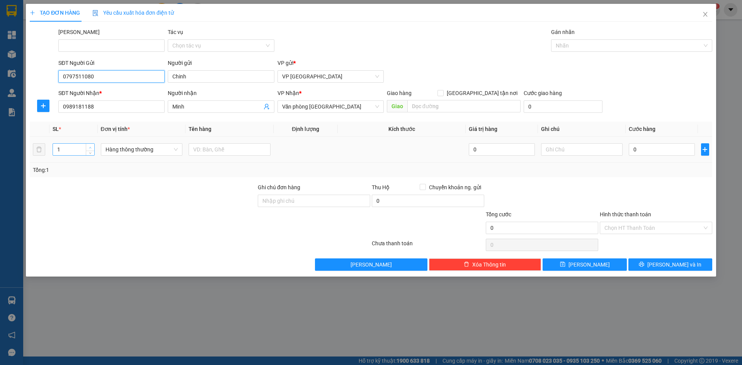
type input "0797511080"
type input "2"
click at [90, 147] on icon "up" at bounding box center [90, 148] width 2 height 2
click at [129, 152] on span "Hàng thông thường" at bounding box center [142, 150] width 73 height 12
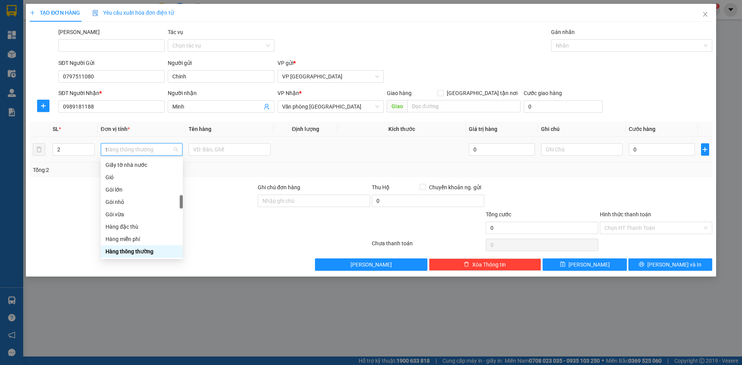
scroll to position [121, 0]
type input "th"
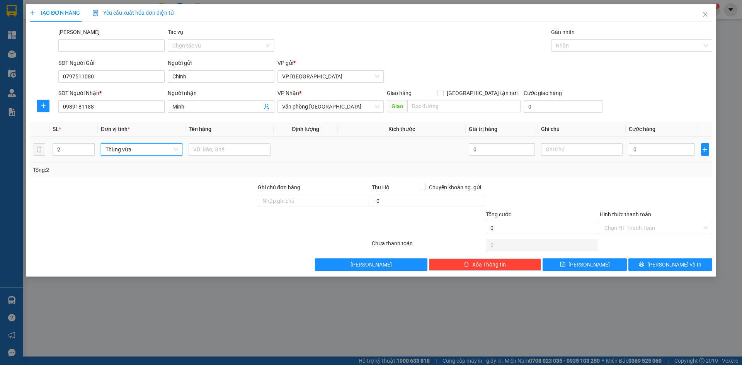
click at [155, 150] on span "Thùng vừa" at bounding box center [142, 150] width 73 height 12
type input "ki"
click at [203, 151] on input "text" at bounding box center [230, 149] width 82 height 12
click at [205, 150] on input "Rau" at bounding box center [230, 149] width 82 height 12
drag, startPoint x: 205, startPoint y: 149, endPoint x: 222, endPoint y: 151, distance: 17.1
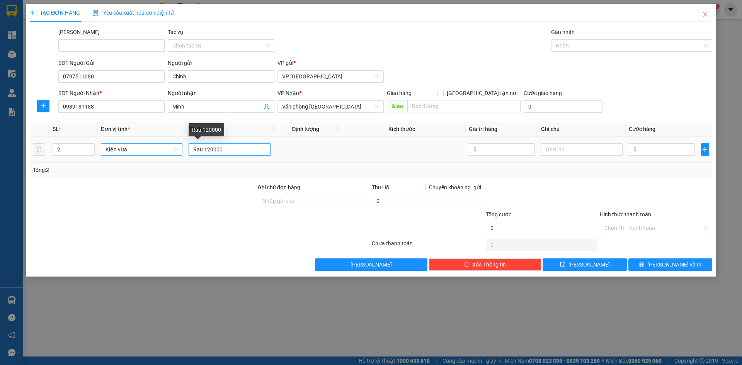
click at [222, 151] on input "Rau 120000" at bounding box center [230, 149] width 82 height 12
type input "Rau"
click at [648, 150] on input "0" at bounding box center [662, 149] width 66 height 12
paste input "120.00"
type input "120.000"
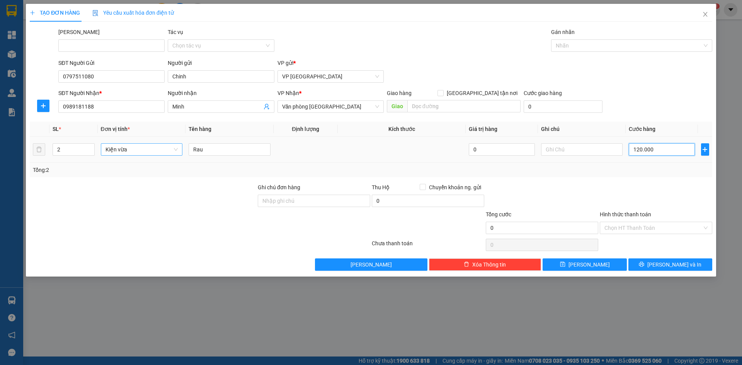
type input "120.000"
click at [630, 231] on input "Hình thức thanh toán" at bounding box center [653, 228] width 98 height 12
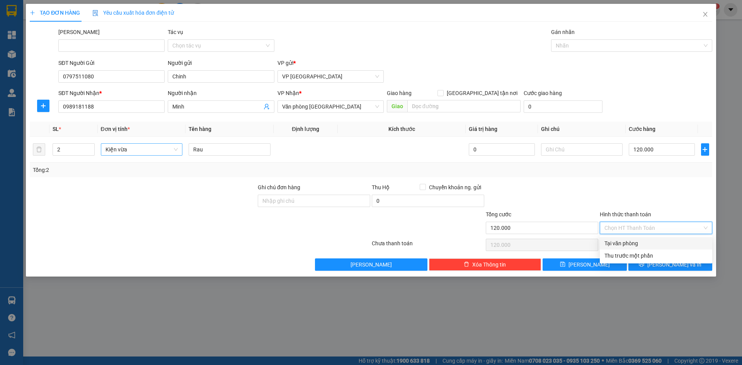
click at [626, 244] on div "Tại văn phòng" at bounding box center [655, 243] width 103 height 9
type input "0"
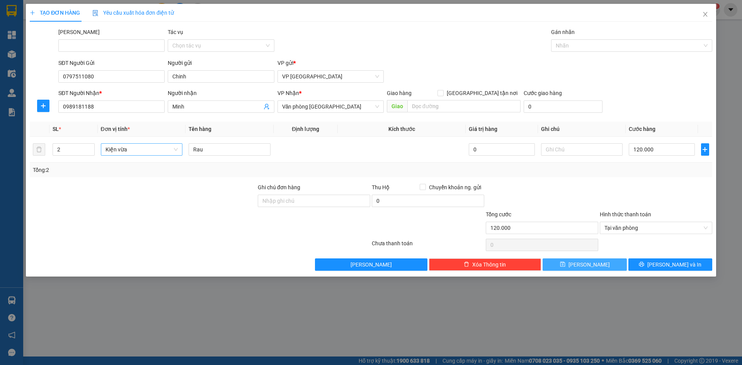
click at [606, 266] on button "Lưu" at bounding box center [585, 265] width 84 height 12
type input "1"
type input "0"
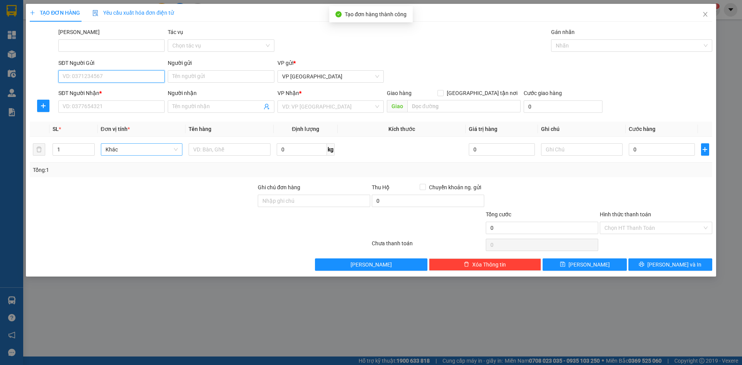
click at [94, 79] on input "SĐT Người Gửi" at bounding box center [111, 76] width 106 height 12
click at [91, 90] on div "0797511080 - Chinh" at bounding box center [111, 92] width 97 height 9
type input "0797511080"
type input "Chinh"
type input "0989181188"
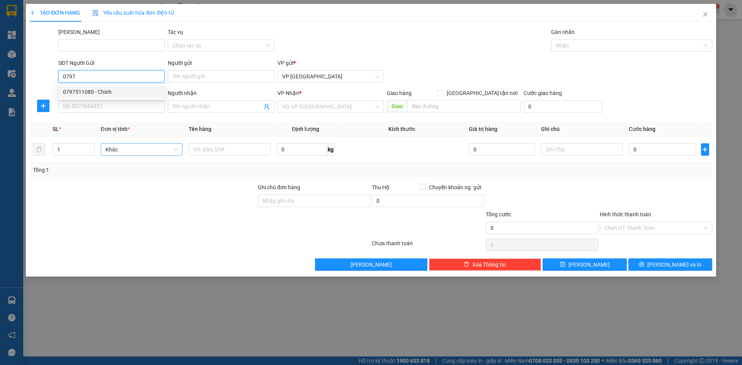
type input "Minh"
type input "0797511080"
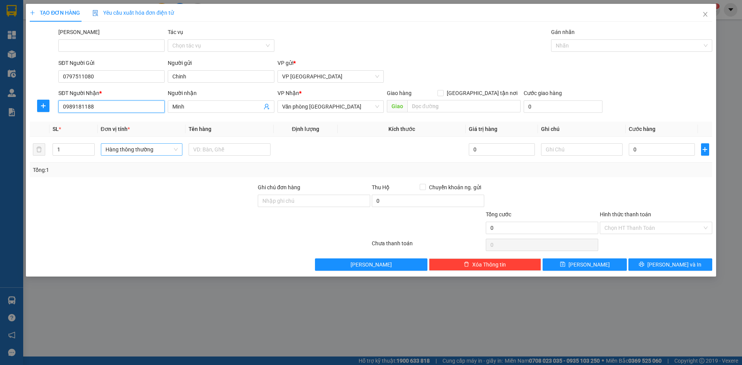
click at [97, 107] on input "0989181188" at bounding box center [111, 106] width 106 height 12
drag, startPoint x: 97, startPoint y: 107, endPoint x: 58, endPoint y: 109, distance: 39.5
click at [58, 109] on div "SĐT Người Nhận * 0989181188" at bounding box center [111, 102] width 109 height 27
click at [84, 125] on div "0702498471" at bounding box center [111, 122] width 97 height 9
type input "0702498471"
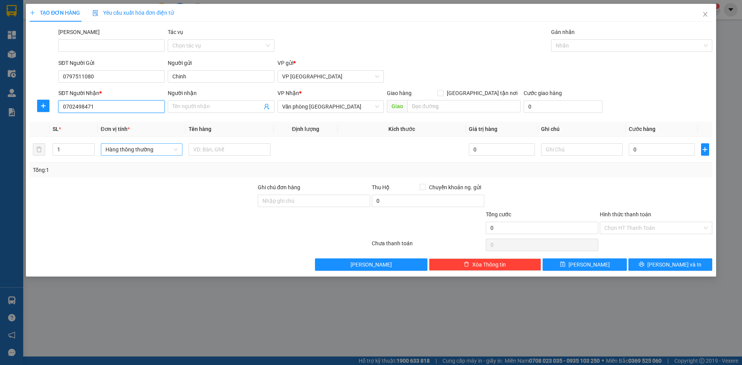
click at [94, 107] on input "0702498471" at bounding box center [111, 106] width 106 height 12
type input "0702498471"
click at [187, 106] on input "Người nhận" at bounding box center [216, 106] width 89 height 9
click at [149, 150] on span "Hàng thông thường" at bounding box center [142, 150] width 73 height 12
type input "VITA"
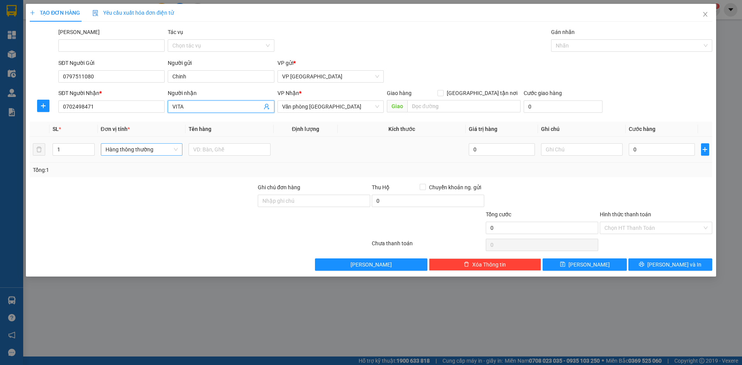
scroll to position [284, 0]
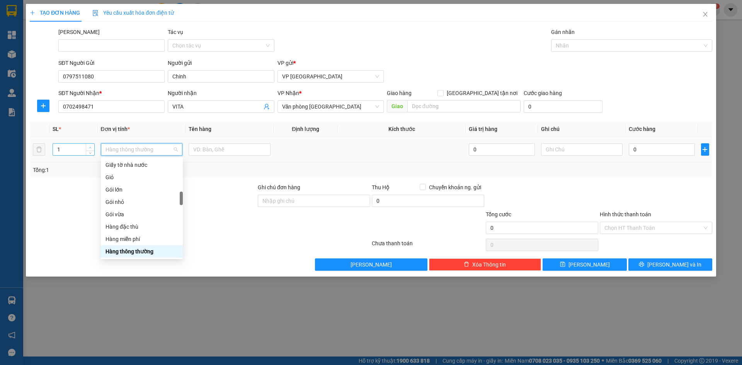
click at [91, 147] on icon "up" at bounding box center [90, 147] width 3 height 3
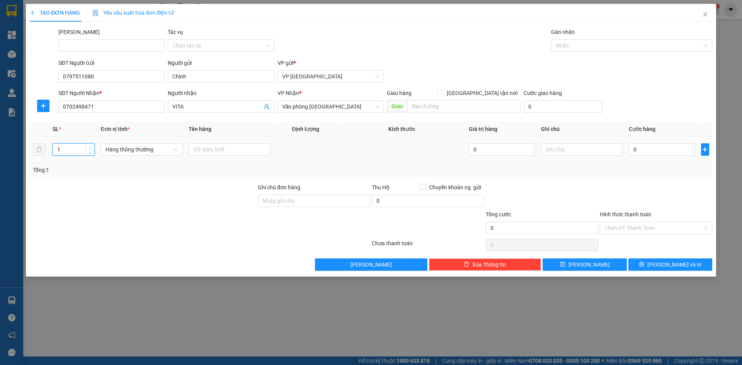
type input "2"
click at [91, 147] on icon "up" at bounding box center [90, 147] width 3 height 3
click at [134, 154] on span "Hàng thông thường" at bounding box center [142, 150] width 73 height 12
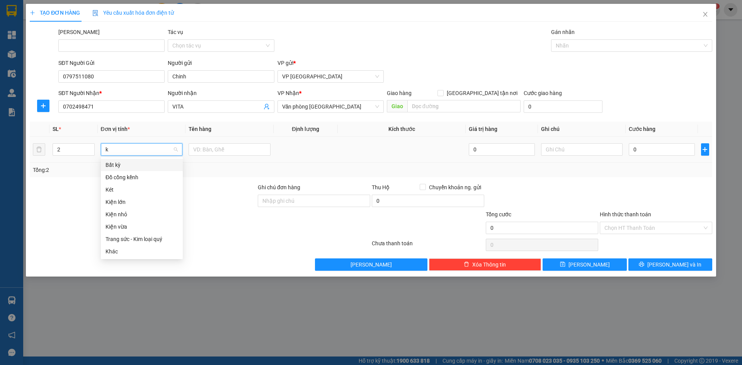
scroll to position [0, 0]
type input "ki"
click at [119, 189] on div "Kiện vừa" at bounding box center [142, 189] width 73 height 9
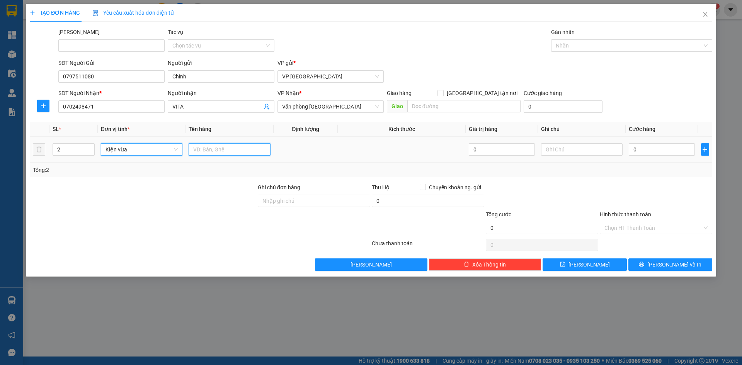
click at [201, 150] on input "text" at bounding box center [230, 149] width 82 height 12
type input "Rau"
click at [639, 155] on input "0" at bounding box center [662, 149] width 66 height 12
paste input "120.00"
type input "120.000"
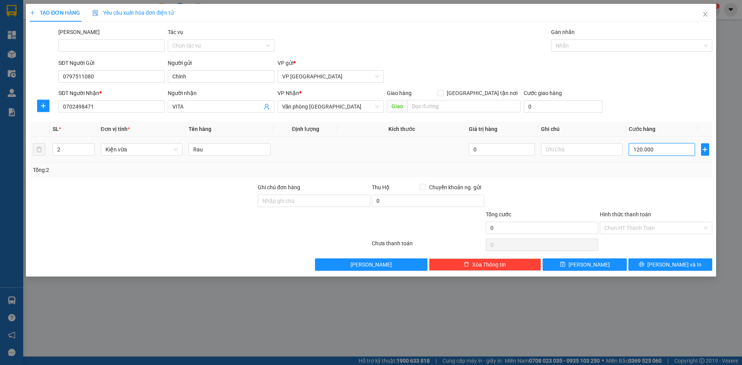
type input "120.000"
click at [628, 231] on input "Hình thức thanh toán" at bounding box center [653, 228] width 98 height 12
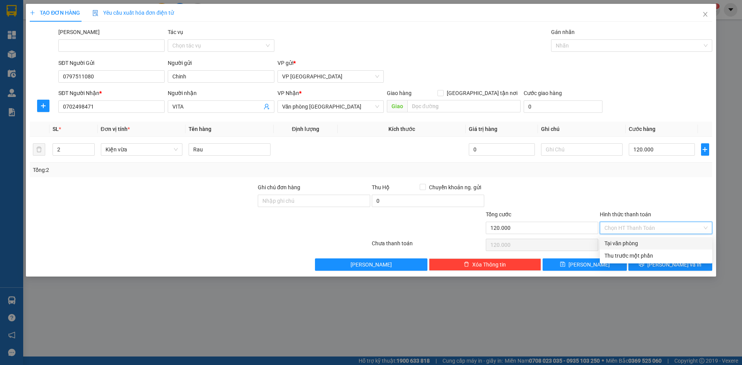
click at [625, 242] on div "Tại văn phòng" at bounding box center [655, 243] width 103 height 9
type input "0"
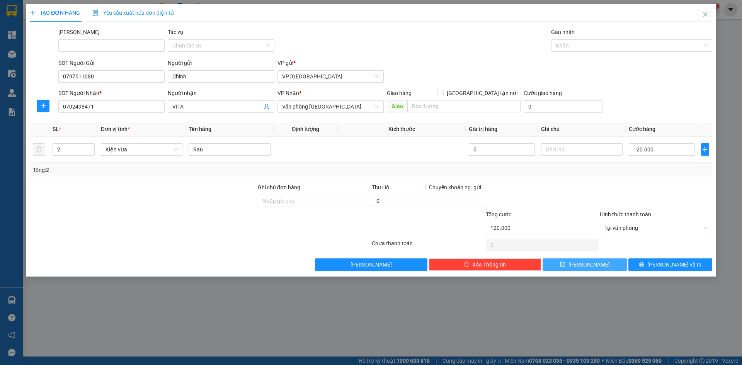
click at [604, 264] on button "Lưu" at bounding box center [585, 265] width 84 height 12
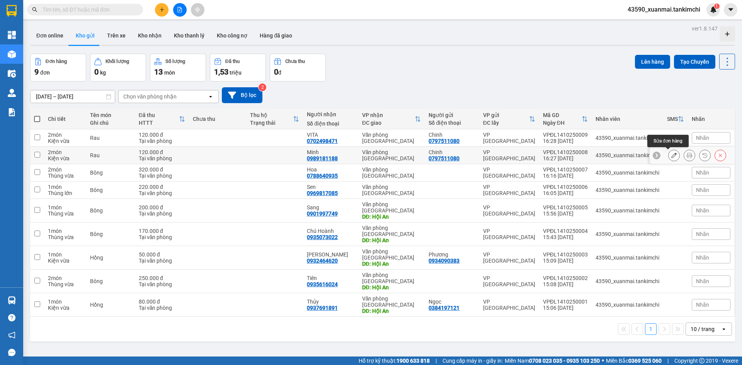
click at [671, 154] on icon at bounding box center [673, 155] width 5 height 5
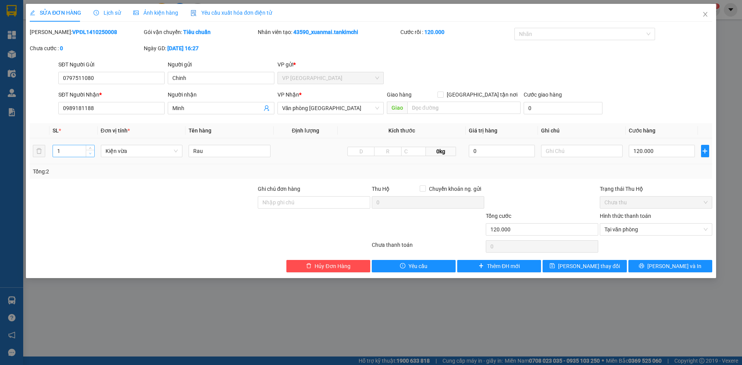
click at [90, 150] on span "Decrease Value" at bounding box center [90, 153] width 9 height 7
click at [91, 149] on icon "up" at bounding box center [90, 149] width 2 height 2
click at [640, 152] on input "120.000" at bounding box center [662, 151] width 66 height 12
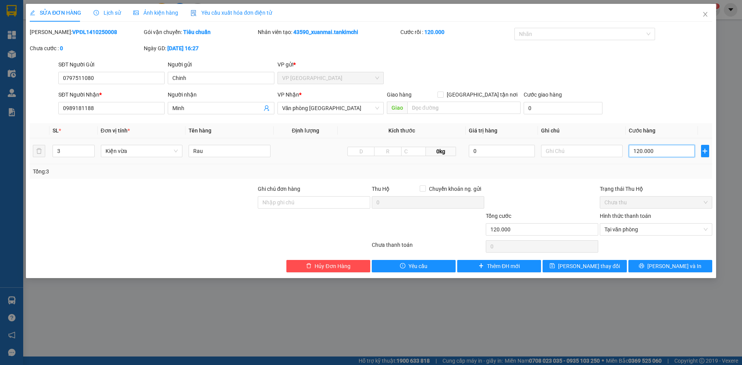
click at [640, 152] on input "120.000" at bounding box center [662, 151] width 66 height 12
click at [662, 269] on button "Lưu và In" at bounding box center [670, 266] width 84 height 12
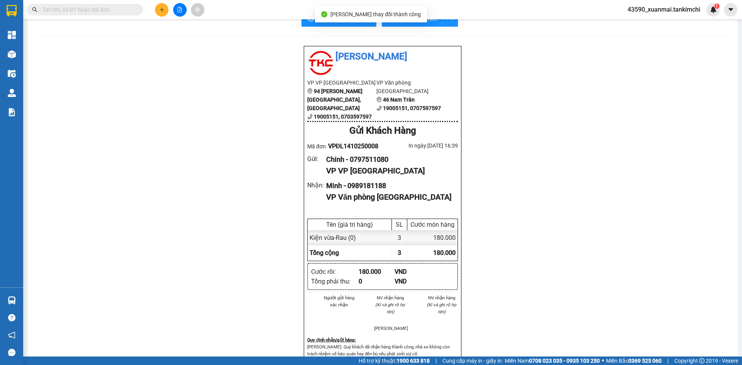
scroll to position [39, 0]
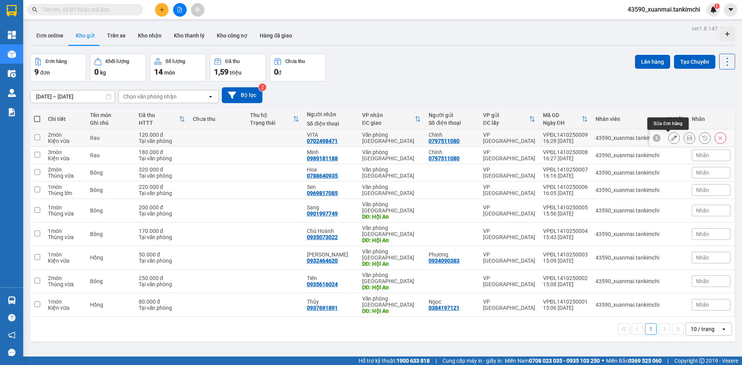
click at [669, 140] on button at bounding box center [674, 138] width 11 height 14
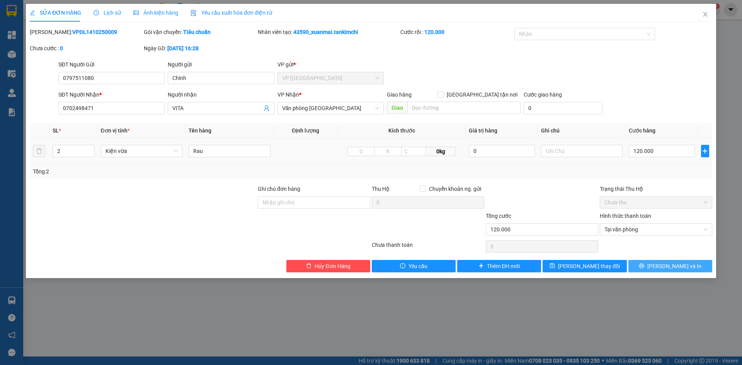
click at [679, 266] on span "Lưu và In" at bounding box center [674, 266] width 54 height 9
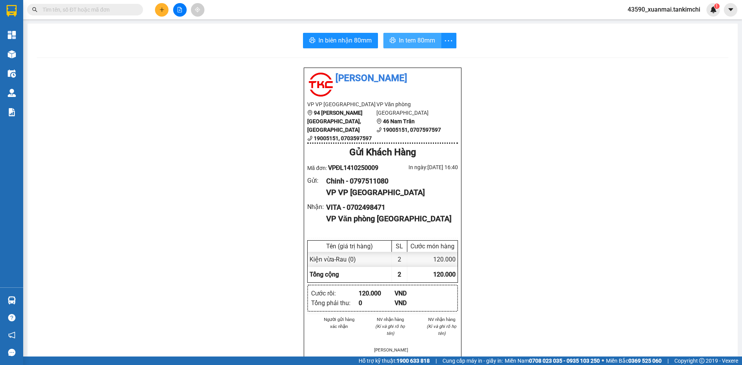
click at [409, 36] on span "In tem 80mm" at bounding box center [417, 41] width 36 height 10
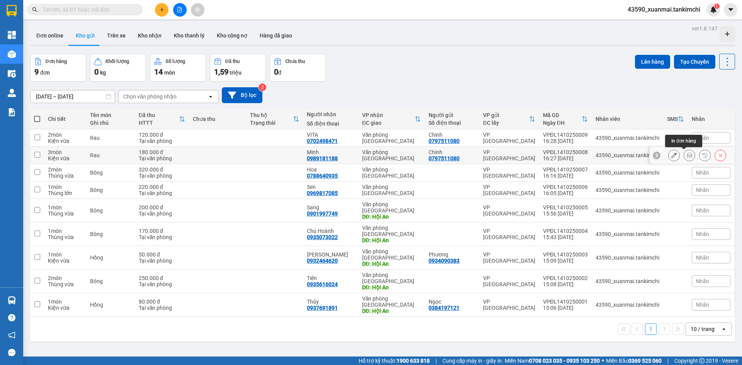
click at [687, 158] on icon at bounding box center [689, 155] width 5 height 5
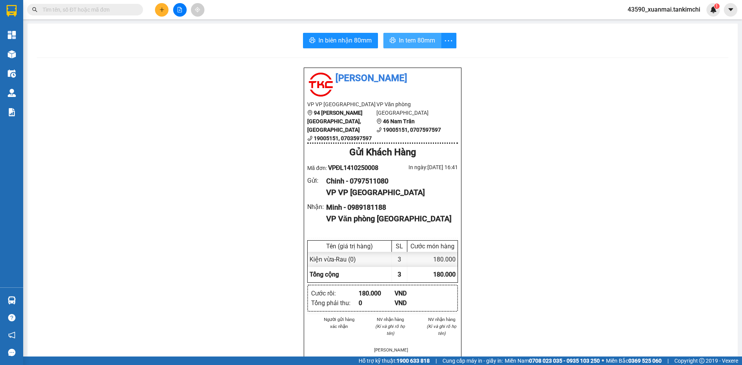
click at [429, 44] on span "In tem 80mm" at bounding box center [417, 41] width 36 height 10
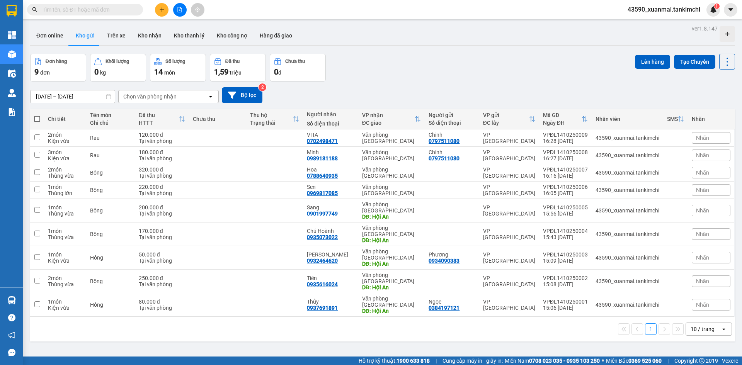
click at [164, 10] on icon "plus" at bounding box center [161, 9] width 5 height 5
click at [199, 31] on div "Tạo đơn hàng" at bounding box center [192, 29] width 34 height 9
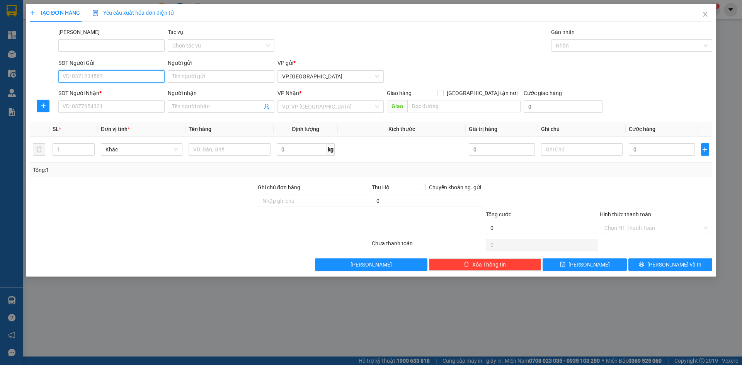
click at [107, 71] on input "SĐT Người Gửi" at bounding box center [111, 76] width 106 height 12
click at [107, 73] on input "SĐT Người Gửi" at bounding box center [111, 76] width 106 height 12
click at [106, 95] on div "0797511080 - Chinh" at bounding box center [111, 92] width 97 height 9
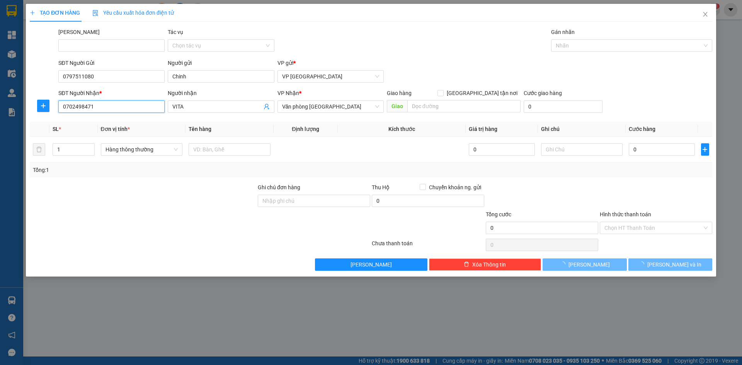
click at [106, 107] on input "0702498471" at bounding box center [111, 106] width 106 height 12
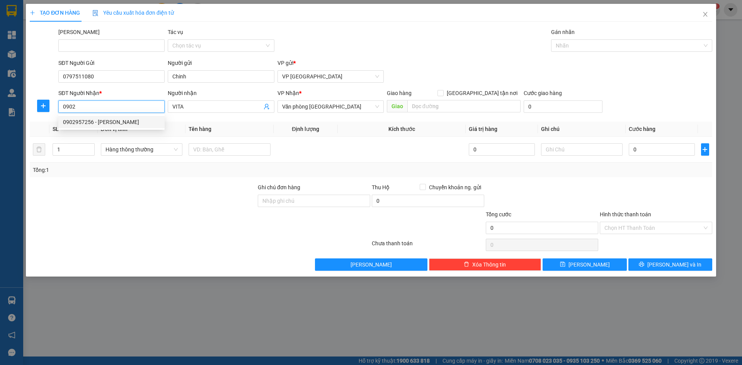
click at [110, 121] on div "0902957256 - Bảo An" at bounding box center [111, 122] width 97 height 9
click at [131, 151] on span "Hàng thông thường" at bounding box center [142, 150] width 73 height 12
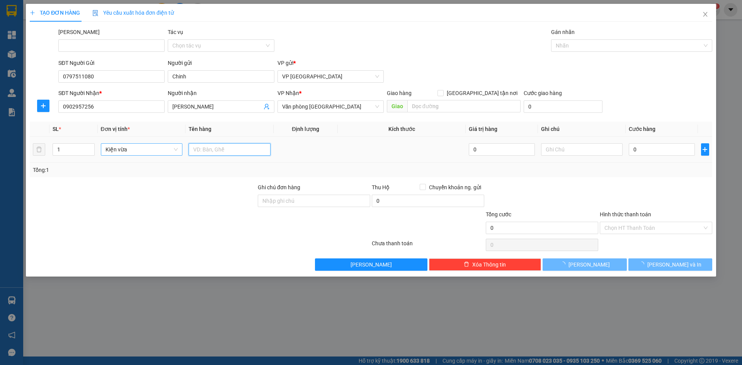
click at [194, 150] on input "text" at bounding box center [230, 149] width 82 height 12
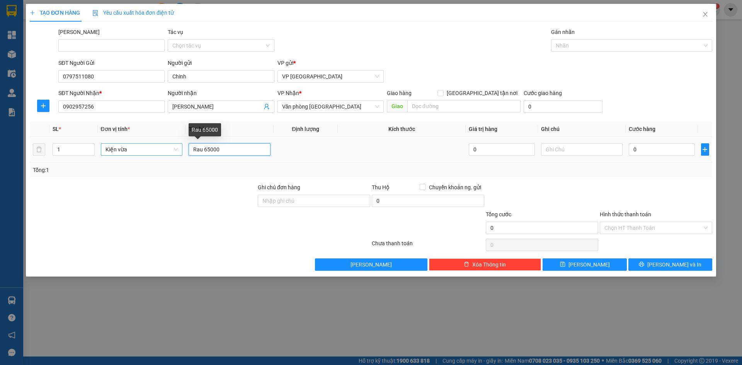
drag, startPoint x: 205, startPoint y: 148, endPoint x: 219, endPoint y: 151, distance: 14.6
click at [219, 151] on input "Rau 65000" at bounding box center [230, 149] width 82 height 12
click at [637, 151] on input "0" at bounding box center [662, 149] width 66 height 12
paste input "65.00"
click at [635, 230] on input "Hình thức thanh toán" at bounding box center [653, 228] width 98 height 12
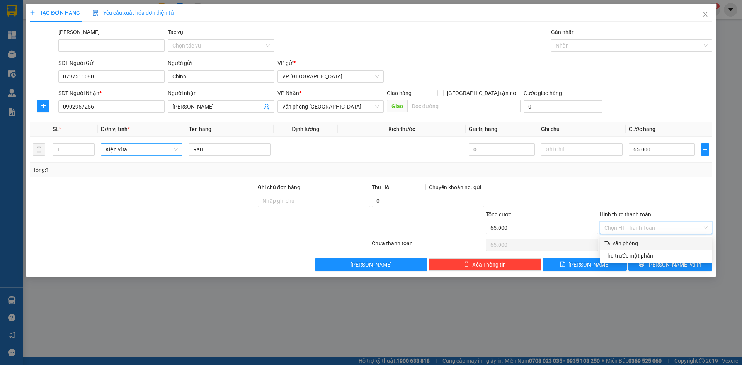
click at [638, 240] on div "Tại văn phòng" at bounding box center [655, 243] width 103 height 9
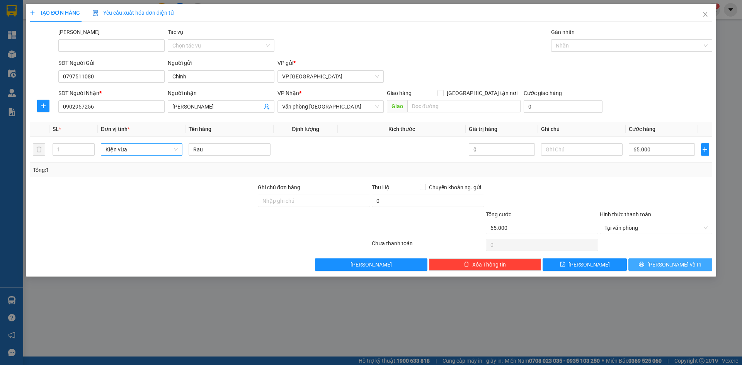
click at [671, 265] on span "Lưu và In" at bounding box center [674, 264] width 54 height 9
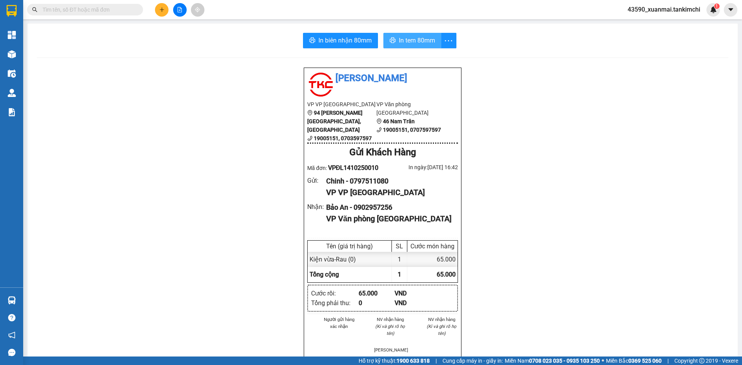
click at [418, 41] on span "In tem 80mm" at bounding box center [417, 41] width 36 height 10
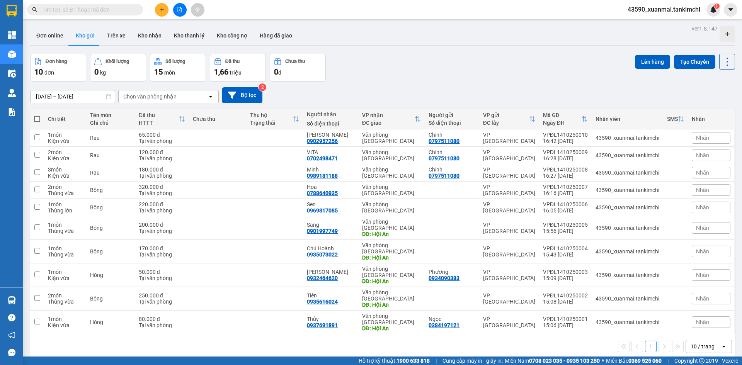
click at [36, 119] on span at bounding box center [37, 119] width 6 height 6
click at [37, 115] on input "checkbox" at bounding box center [37, 115] width 0 height 0
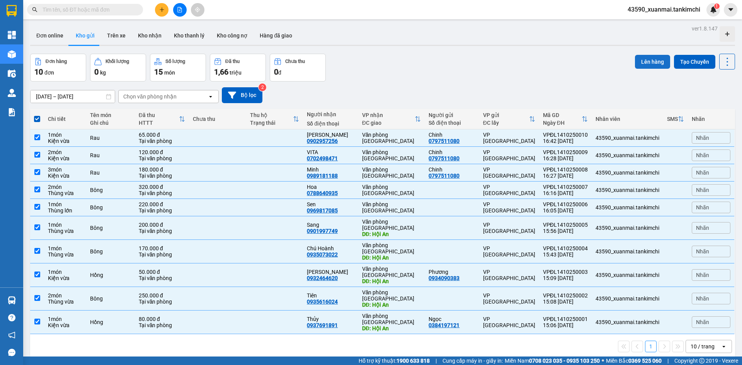
click at [645, 61] on button "Lên hàng" at bounding box center [652, 62] width 35 height 14
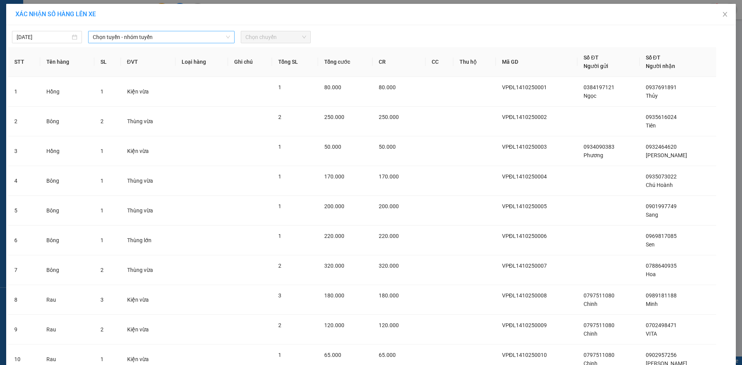
click at [143, 40] on span "Chọn tuyến - nhóm tuyến" at bounding box center [161, 37] width 137 height 12
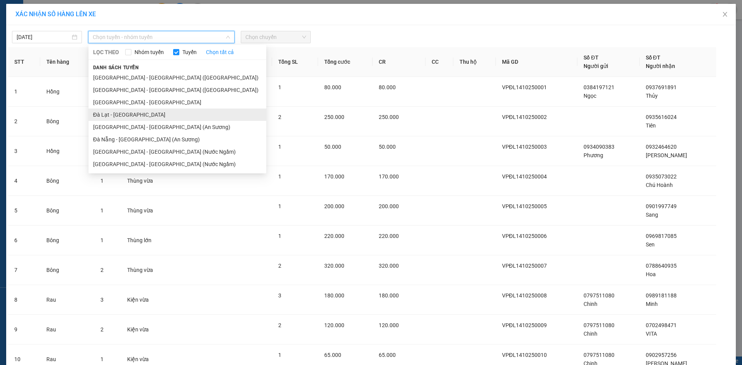
click at [107, 117] on li "Đà Lạt - Đà Nẵng" at bounding box center [177, 115] width 178 height 12
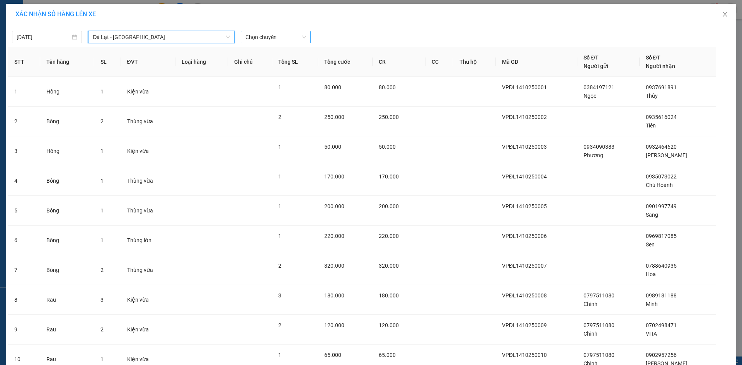
click at [245, 36] on span "Chọn chuyến" at bounding box center [275, 37] width 61 height 12
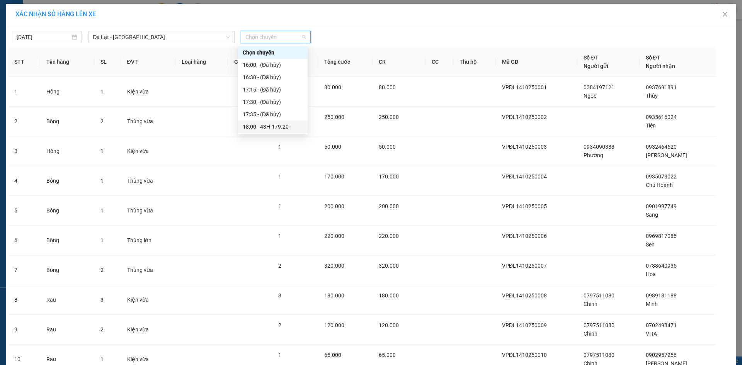
click at [283, 124] on div "18:00 - 43H-179.20" at bounding box center [273, 127] width 60 height 9
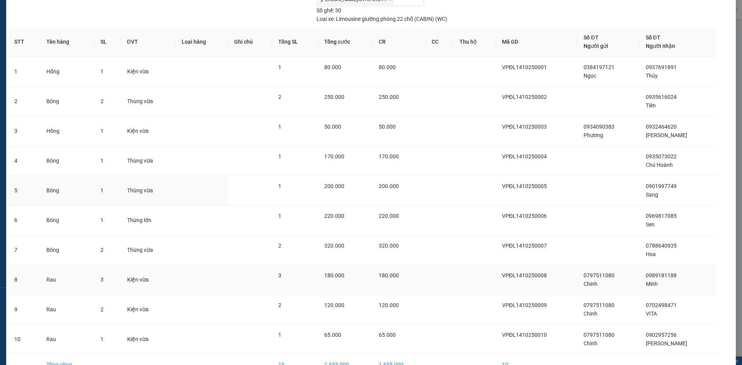
scroll to position [94, 0]
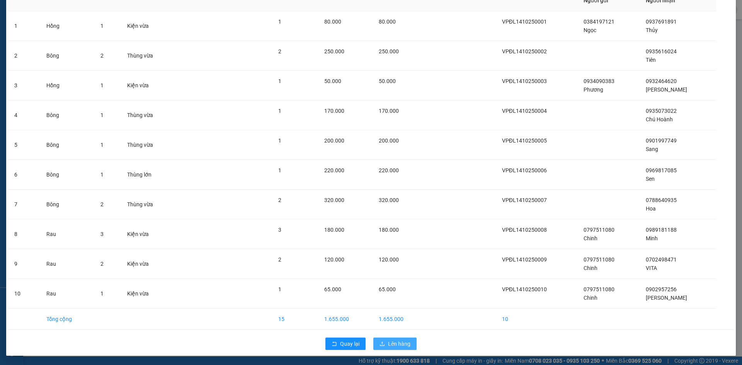
click at [401, 347] on span "Lên hàng" at bounding box center [399, 344] width 22 height 9
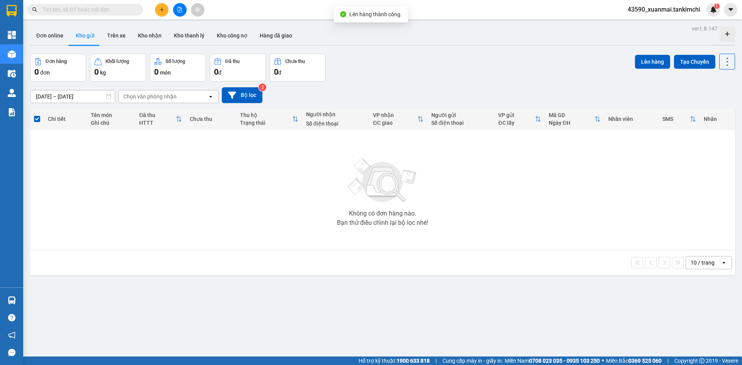
click at [180, 9] on icon "file-add" at bounding box center [179, 9] width 5 height 5
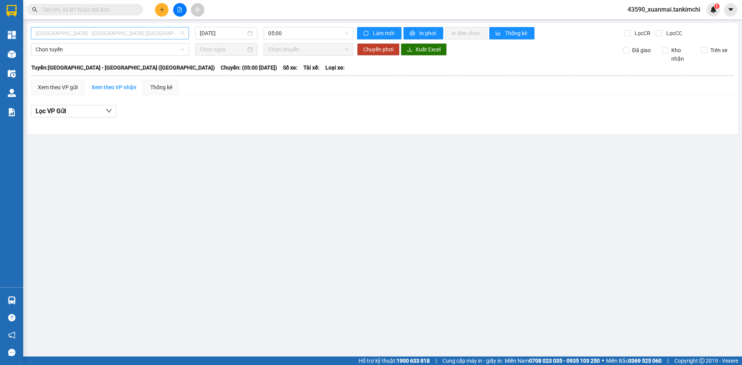
click at [127, 33] on span "Đà Nẵng - Hà Nội (Hàng)" at bounding box center [110, 33] width 149 height 12
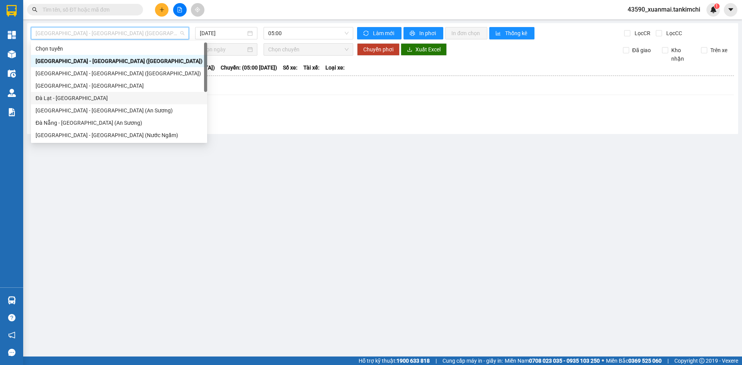
click at [88, 100] on div "Đà Lạt - Đà Nẵng" at bounding box center [119, 98] width 167 height 9
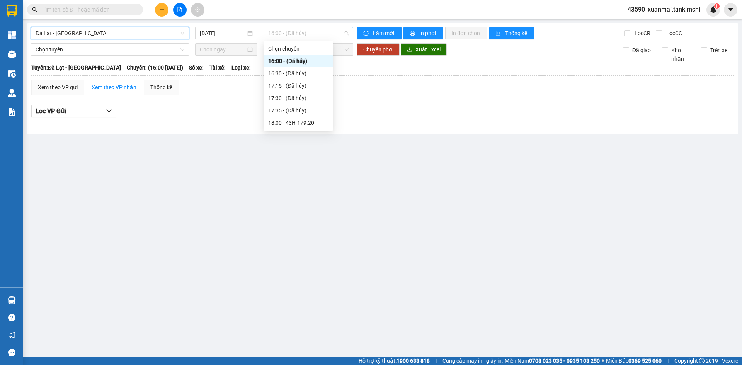
click at [285, 30] on span "16:00 - (Đã hủy)" at bounding box center [308, 33] width 80 height 12
click at [313, 122] on div "18:00 - 43H-179.20" at bounding box center [298, 123] width 60 height 9
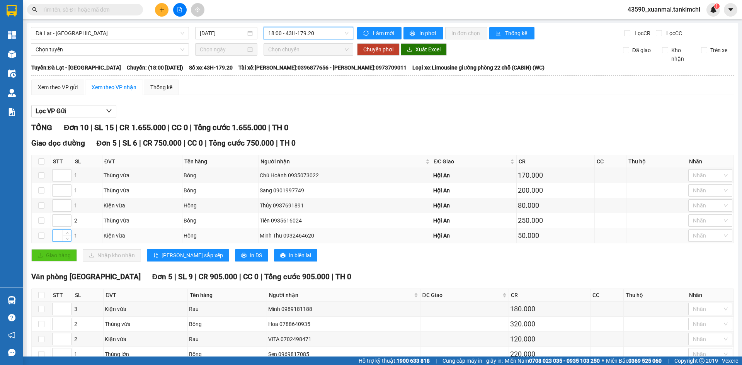
click at [60, 233] on input at bounding box center [62, 236] width 19 height 12
click at [56, 205] on input at bounding box center [62, 206] width 19 height 12
click at [58, 177] on input at bounding box center [62, 176] width 19 height 12
click at [58, 190] on input at bounding box center [62, 191] width 19 height 12
click at [56, 218] on input at bounding box center [62, 221] width 19 height 12
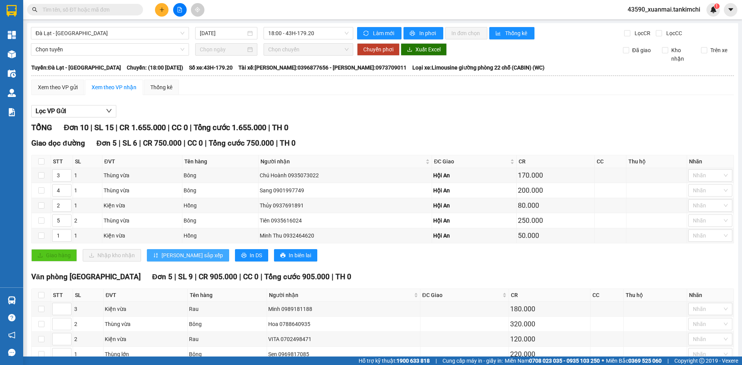
click at [168, 254] on span "[PERSON_NAME] sắp xếp" at bounding box center [192, 255] width 61 height 9
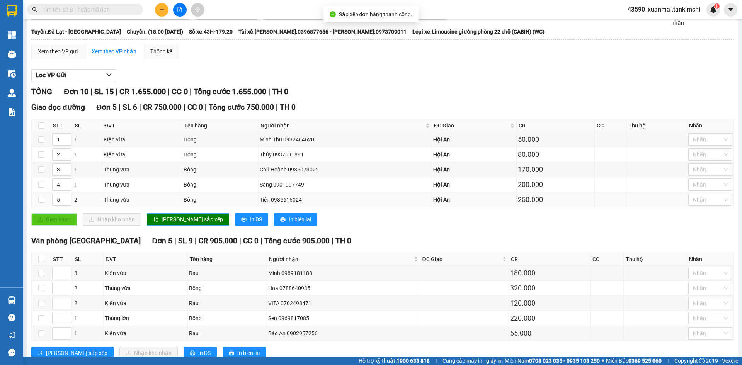
scroll to position [60, 0]
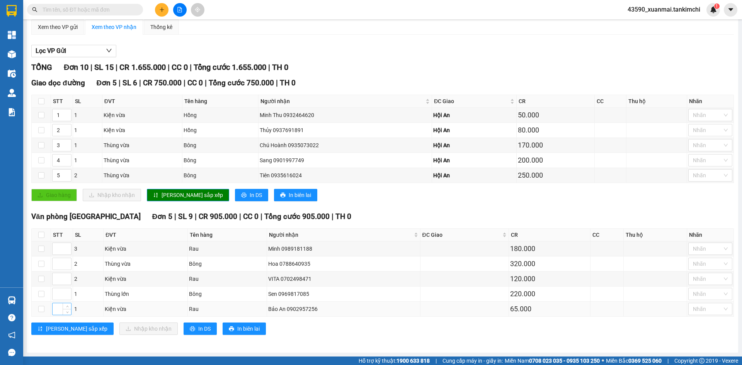
click at [60, 306] on input at bounding box center [62, 309] width 19 height 12
click at [56, 279] on input at bounding box center [62, 279] width 19 height 12
click at [56, 248] on input at bounding box center [62, 249] width 19 height 12
click at [57, 295] on input at bounding box center [62, 294] width 19 height 12
click at [60, 268] on input at bounding box center [62, 264] width 19 height 12
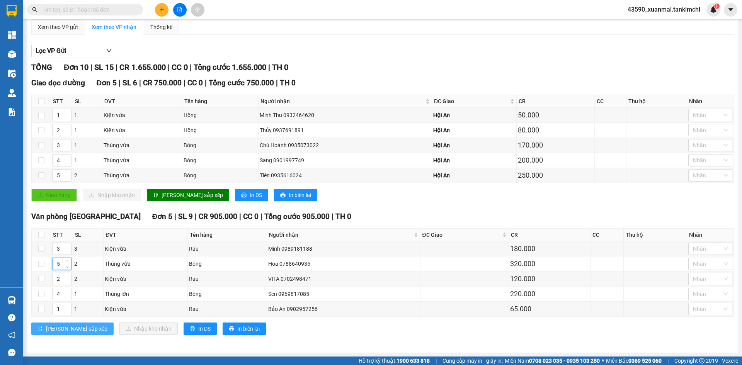
click at [59, 327] on span "[PERSON_NAME] sắp xếp" at bounding box center [76, 329] width 61 height 9
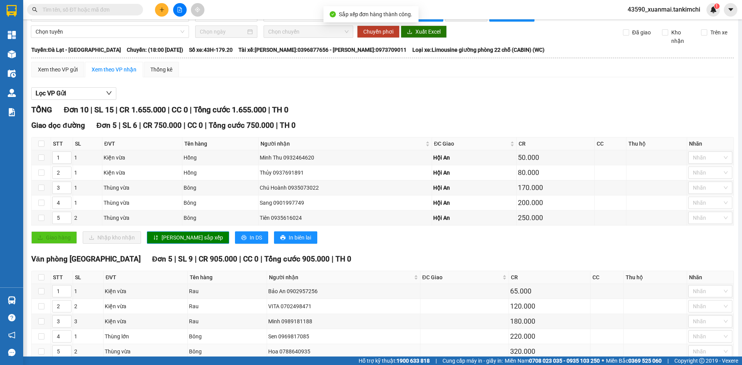
scroll to position [0, 0]
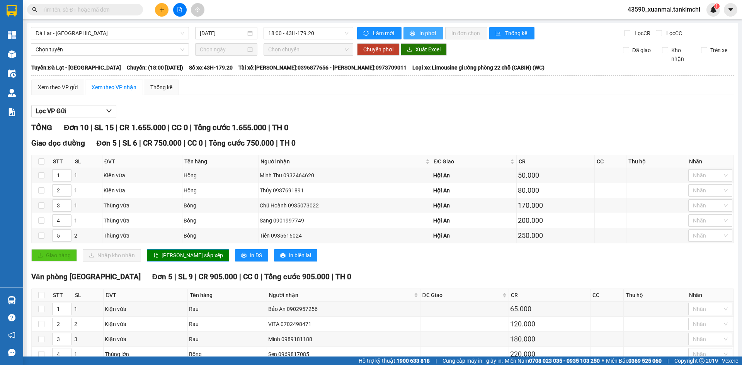
click at [429, 29] on span "In phơi" at bounding box center [428, 33] width 18 height 9
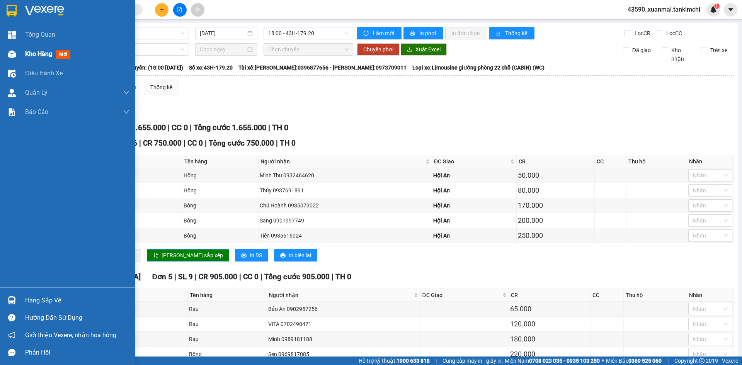
click at [40, 55] on span "Kho hàng" at bounding box center [38, 53] width 27 height 7
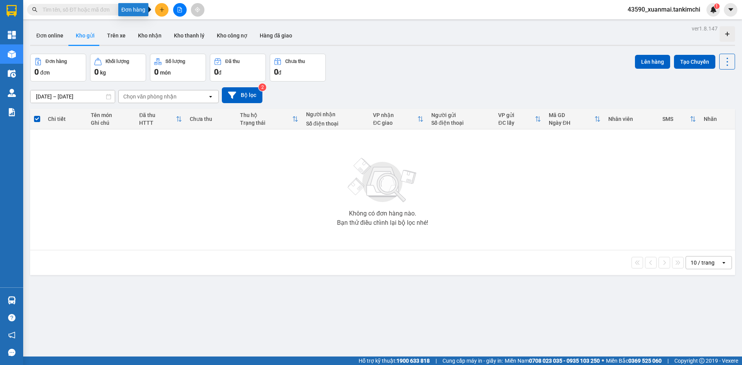
click at [160, 14] on button at bounding box center [162, 10] width 14 height 14
click at [185, 31] on div "Tạo đơn hàng" at bounding box center [192, 29] width 34 height 9
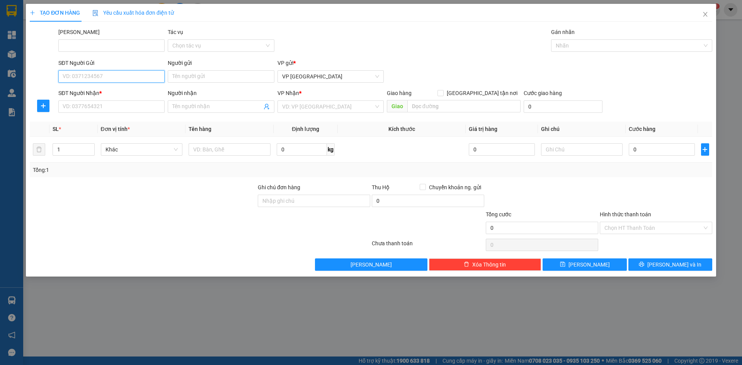
click at [63, 76] on input "SĐT Người Gửi" at bounding box center [111, 76] width 106 height 12
click at [97, 92] on div "0986829523" at bounding box center [111, 92] width 97 height 9
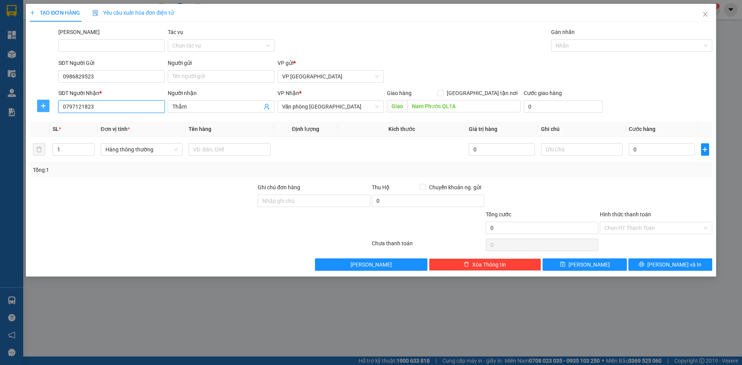
drag, startPoint x: 100, startPoint y: 108, endPoint x: 49, endPoint y: 107, distance: 51.0
click at [49, 107] on div "SĐT Người Nhận * 0797121823 0797121823 Người nhận Thắm VP Nhận * Văn phòng Đà N…" at bounding box center [371, 102] width 684 height 27
drag, startPoint x: 202, startPoint y: 107, endPoint x: 163, endPoint y: 106, distance: 38.7
click at [163, 106] on div "SĐT Người Nhận * 0368798715 Người nhận Thắm Thắm VP Nhận * Văn phòng Đà Nẵng Gi…" at bounding box center [385, 102] width 657 height 27
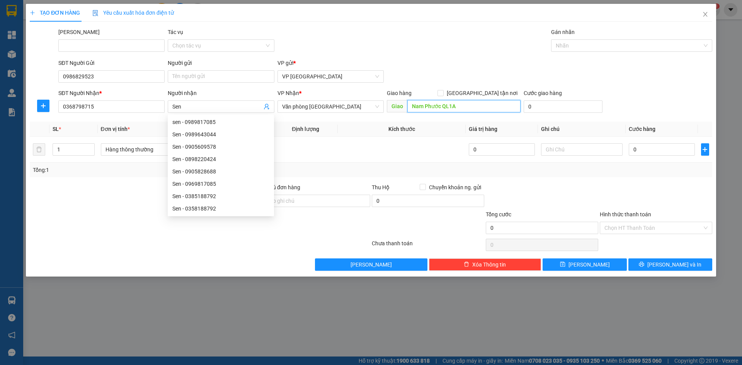
drag, startPoint x: 440, startPoint y: 107, endPoint x: 400, endPoint y: 107, distance: 39.8
click at [400, 107] on span "Giao Nam Phước QL1A" at bounding box center [454, 106] width 134 height 12
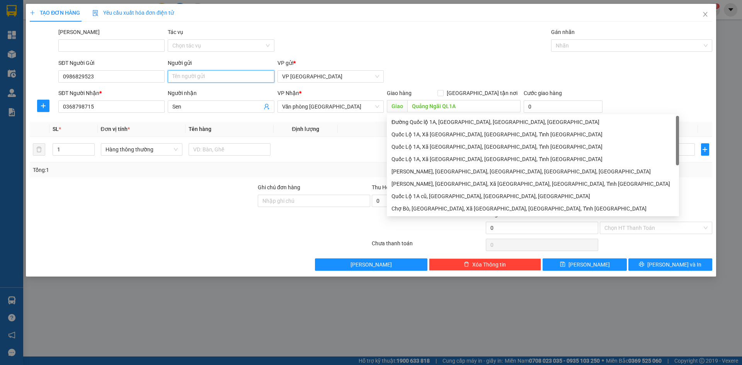
click at [191, 79] on input "Người gửi" at bounding box center [221, 76] width 106 height 12
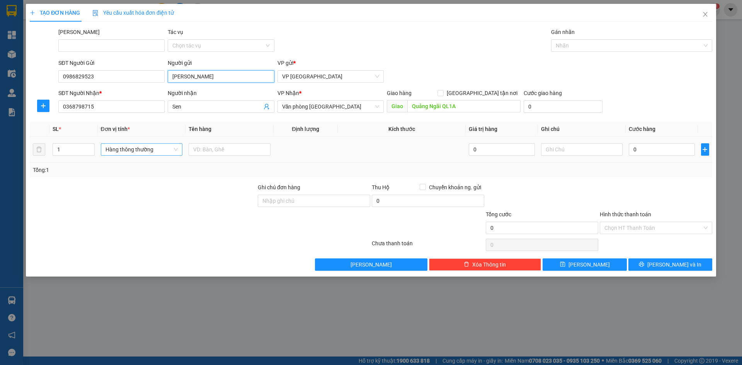
click at [122, 151] on span "Hàng thông thường" at bounding box center [142, 150] width 73 height 12
click at [219, 148] on input "text" at bounding box center [230, 149] width 82 height 12
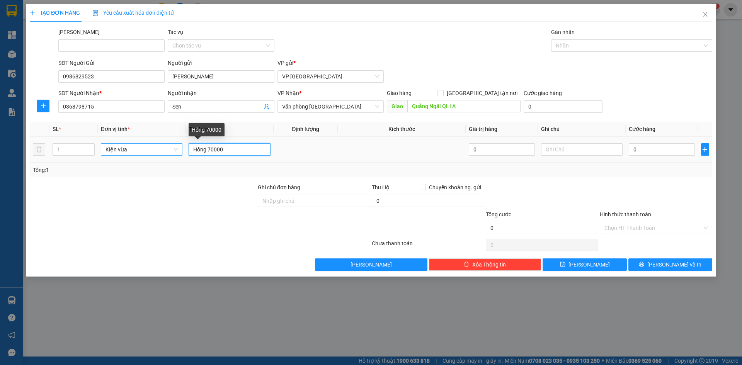
drag, startPoint x: 208, startPoint y: 149, endPoint x: 228, endPoint y: 149, distance: 20.5
click at [228, 149] on input "Hồng 70000" at bounding box center [230, 149] width 82 height 12
click at [641, 145] on input "0" at bounding box center [662, 149] width 66 height 12
paste input "70.00"
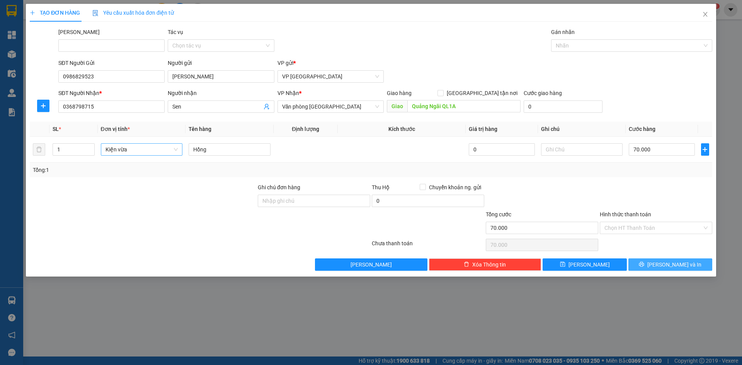
click at [639, 263] on button "Lưu và In" at bounding box center [670, 265] width 84 height 12
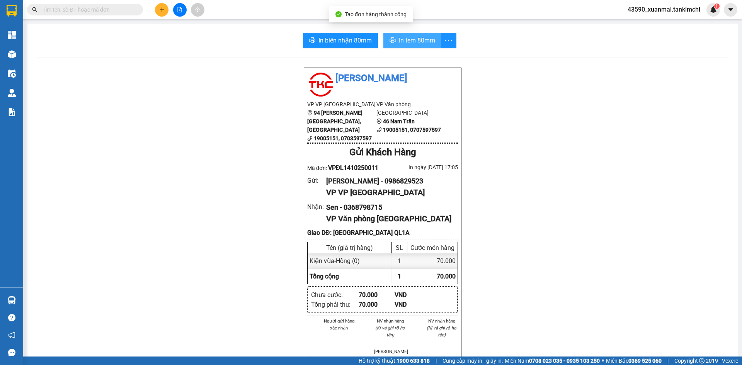
click at [408, 45] on span "In tem 80mm" at bounding box center [417, 41] width 36 height 10
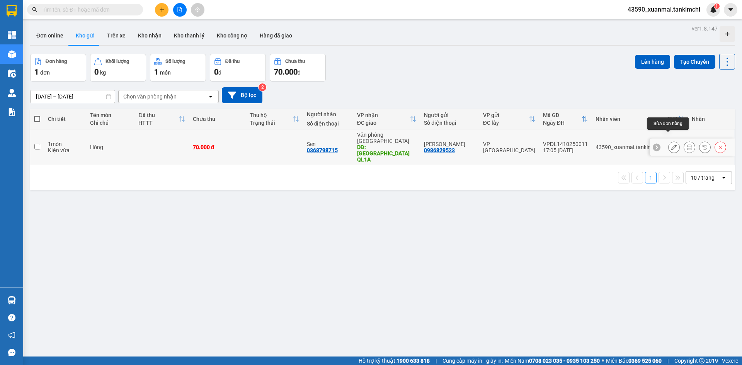
click at [671, 145] on icon at bounding box center [673, 147] width 5 height 5
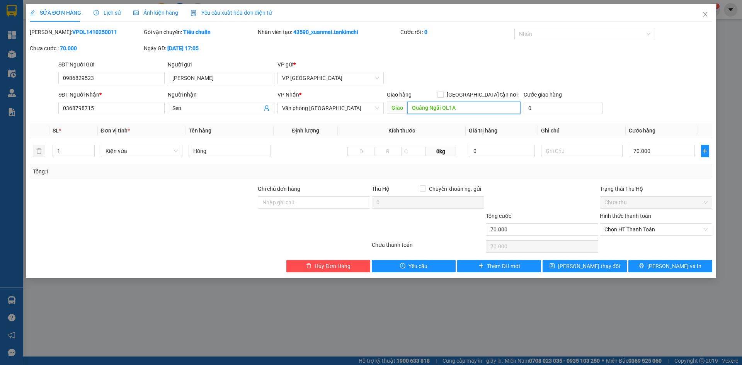
click at [411, 106] on input "Quảng Ngãi QL1A" at bounding box center [463, 108] width 113 height 12
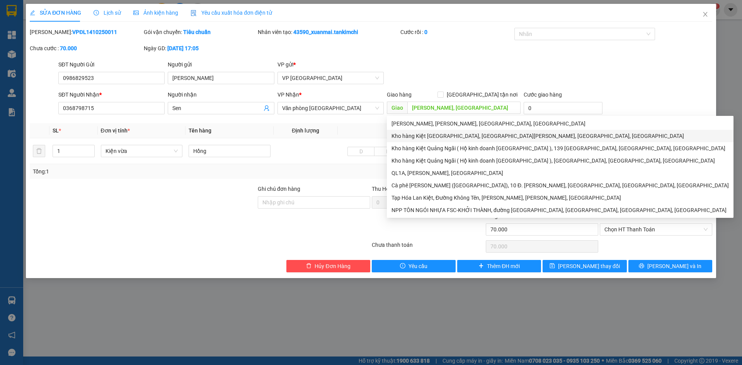
click at [175, 208] on div at bounding box center [143, 198] width 228 height 27
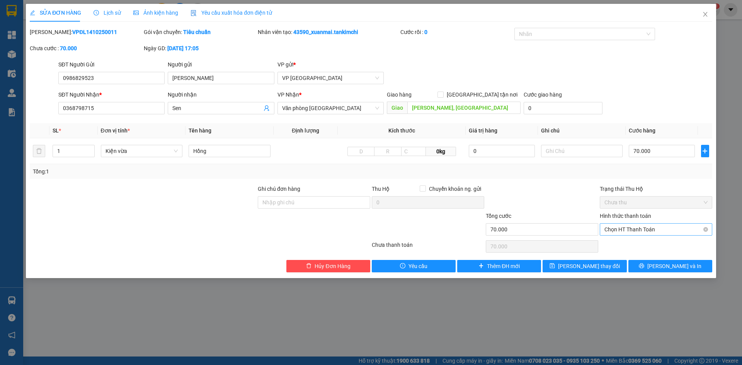
click at [636, 230] on span "Chọn HT Thanh Toán" at bounding box center [655, 230] width 103 height 12
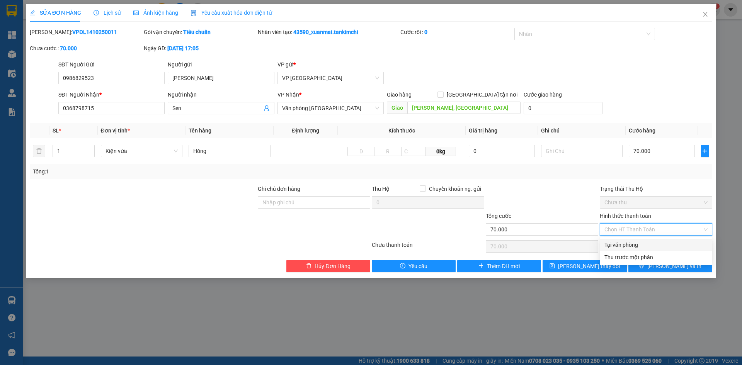
click at [635, 243] on div "Tại văn phòng" at bounding box center [655, 245] width 103 height 9
click at [671, 264] on span "Lưu và In" at bounding box center [674, 266] width 54 height 9
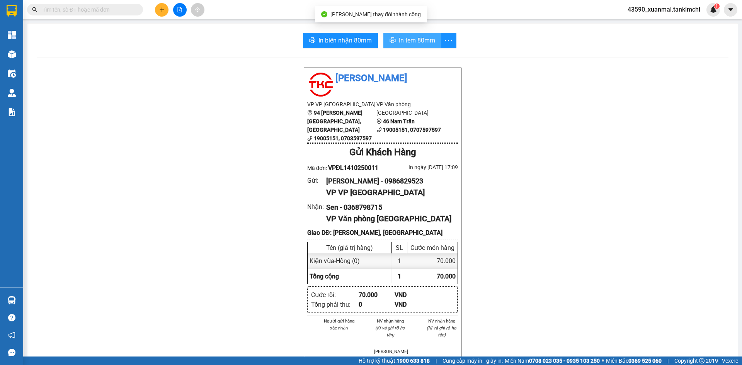
click at [415, 41] on span "In tem 80mm" at bounding box center [417, 41] width 36 height 10
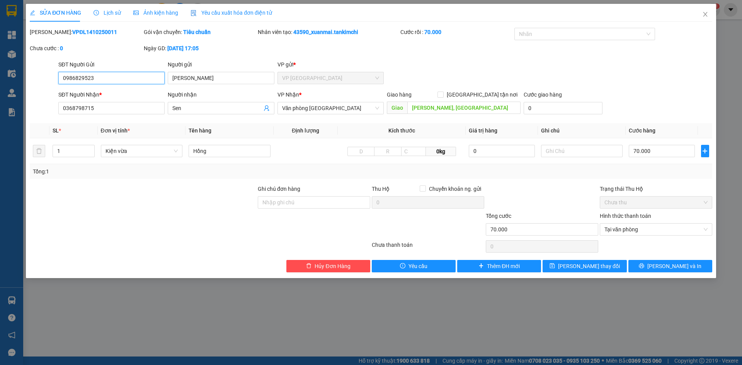
drag, startPoint x: 98, startPoint y: 77, endPoint x: 62, endPoint y: 76, distance: 35.6
click at [62, 76] on input "0986829523" at bounding box center [111, 78] width 106 height 12
click at [644, 265] on icon "printer" at bounding box center [641, 266] width 5 height 5
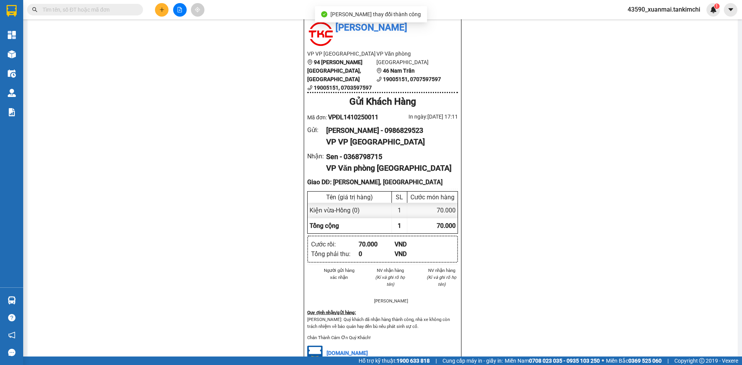
scroll to position [39, 0]
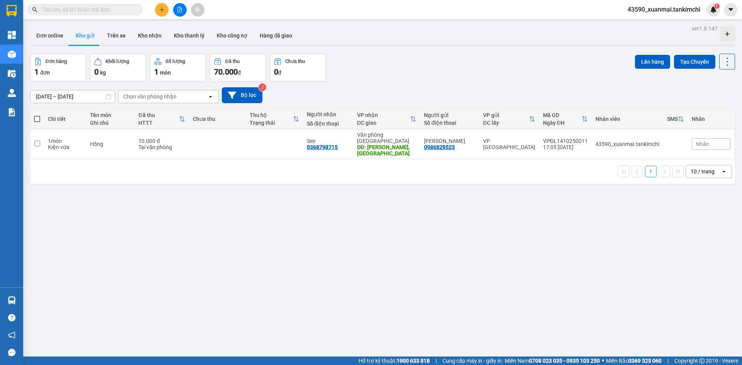
click at [39, 119] on span at bounding box center [37, 119] width 6 height 6
click at [37, 115] on input "checkbox" at bounding box center [37, 115] width 0 height 0
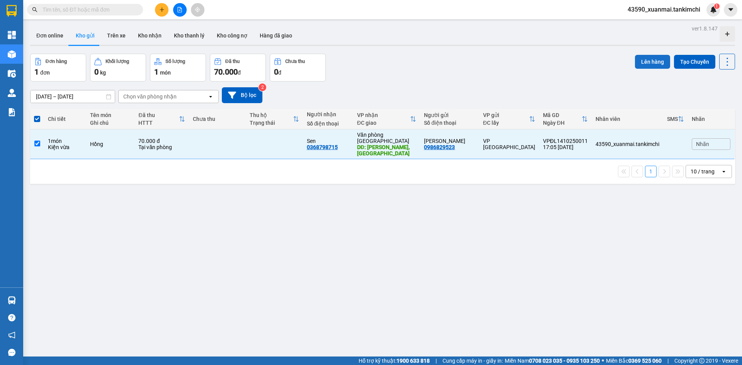
click at [651, 61] on button "Lên hàng" at bounding box center [652, 62] width 35 height 14
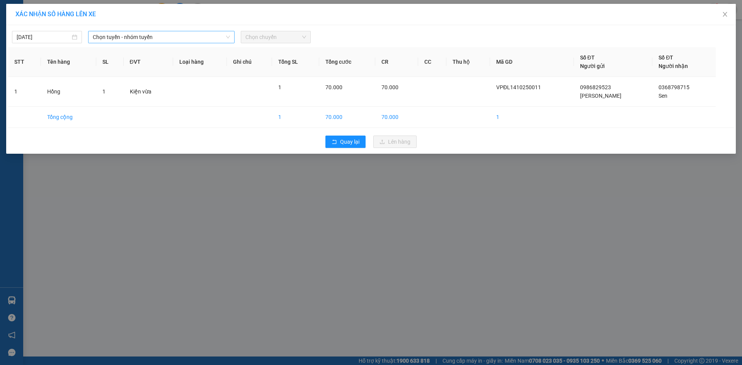
click at [128, 35] on span "Chọn tuyến - nhóm tuyến" at bounding box center [161, 37] width 137 height 12
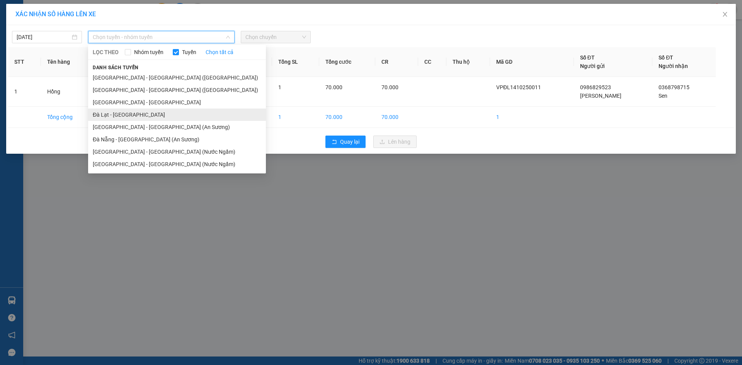
click at [126, 117] on li "Đà Lạt - Đà Nẵng" at bounding box center [177, 115] width 178 height 12
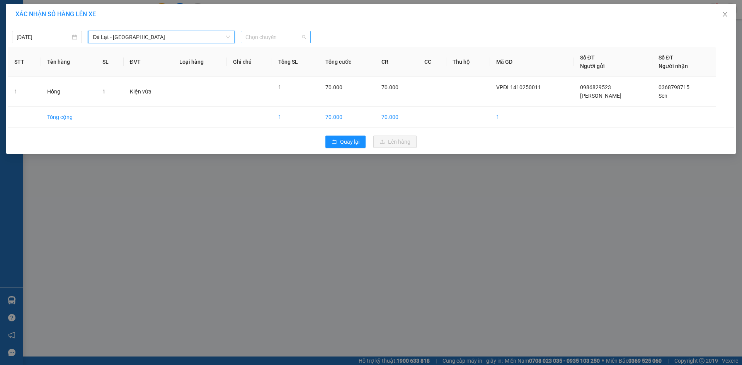
click at [274, 38] on span "Chọn chuyến" at bounding box center [275, 37] width 61 height 12
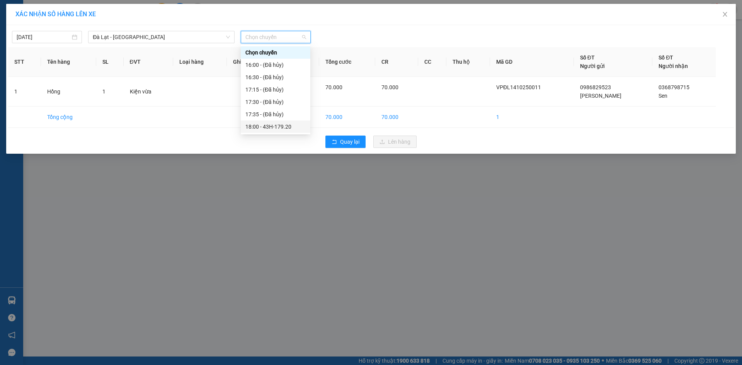
click at [274, 123] on div "18:00 - 43H-179.20" at bounding box center [275, 127] width 60 height 9
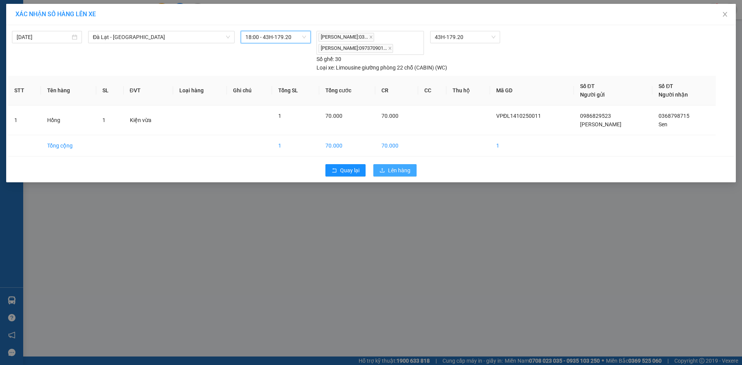
click at [410, 168] on span "Lên hàng" at bounding box center [399, 170] width 22 height 9
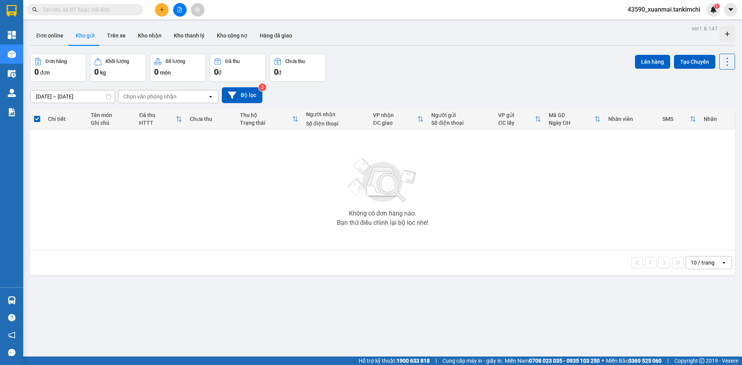
click at [179, 9] on icon "file-add" at bounding box center [179, 9] width 5 height 5
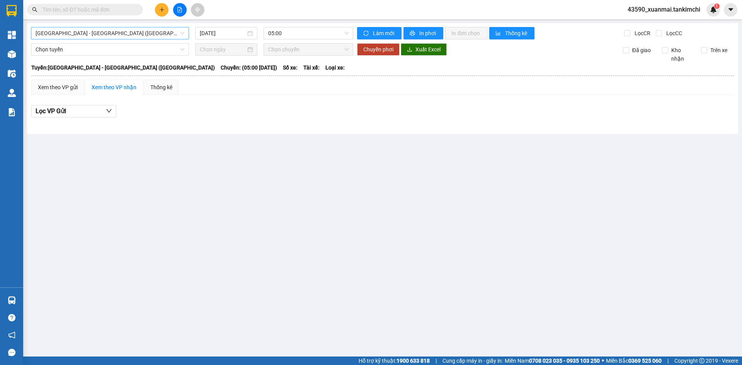
click at [106, 32] on span "Đà Nẵng - Hà Nội (Hàng)" at bounding box center [110, 33] width 149 height 12
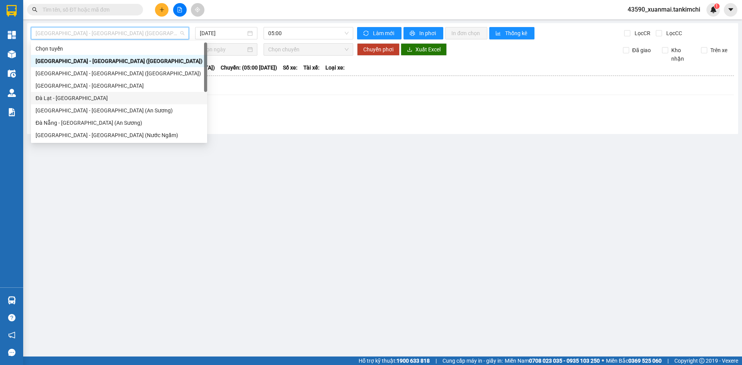
click at [70, 97] on div "Đà Lạt - Đà Nẵng" at bounding box center [119, 98] width 167 height 9
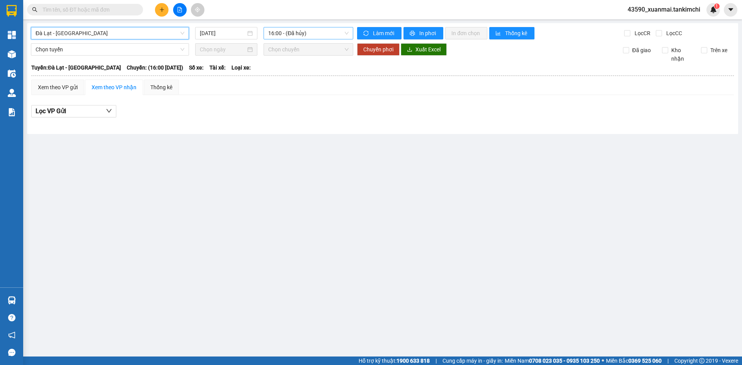
click at [288, 29] on span "16:00 - (Đã hủy)" at bounding box center [308, 33] width 80 height 12
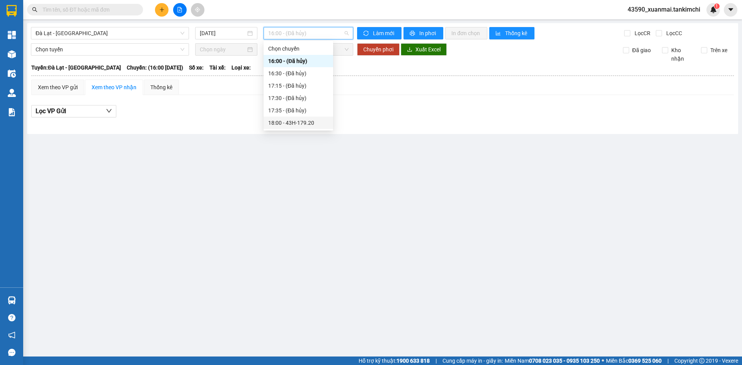
click at [306, 122] on div "18:00 - 43H-179.20" at bounding box center [298, 123] width 60 height 9
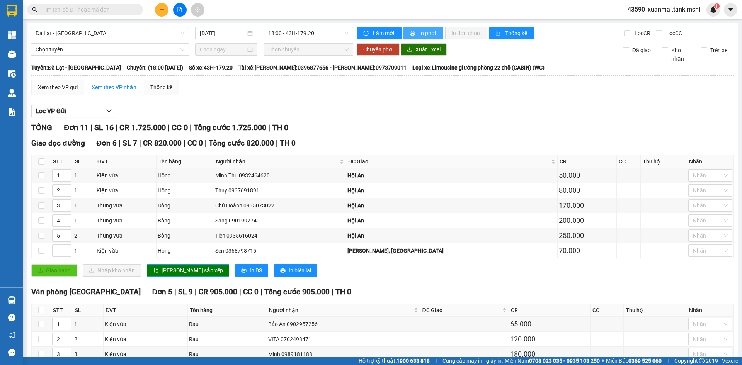
click at [419, 32] on span "In phơi" at bounding box center [428, 33] width 18 height 9
click at [424, 29] on span "In phơi" at bounding box center [428, 33] width 18 height 9
